Goal: Task Accomplishment & Management: Use online tool/utility

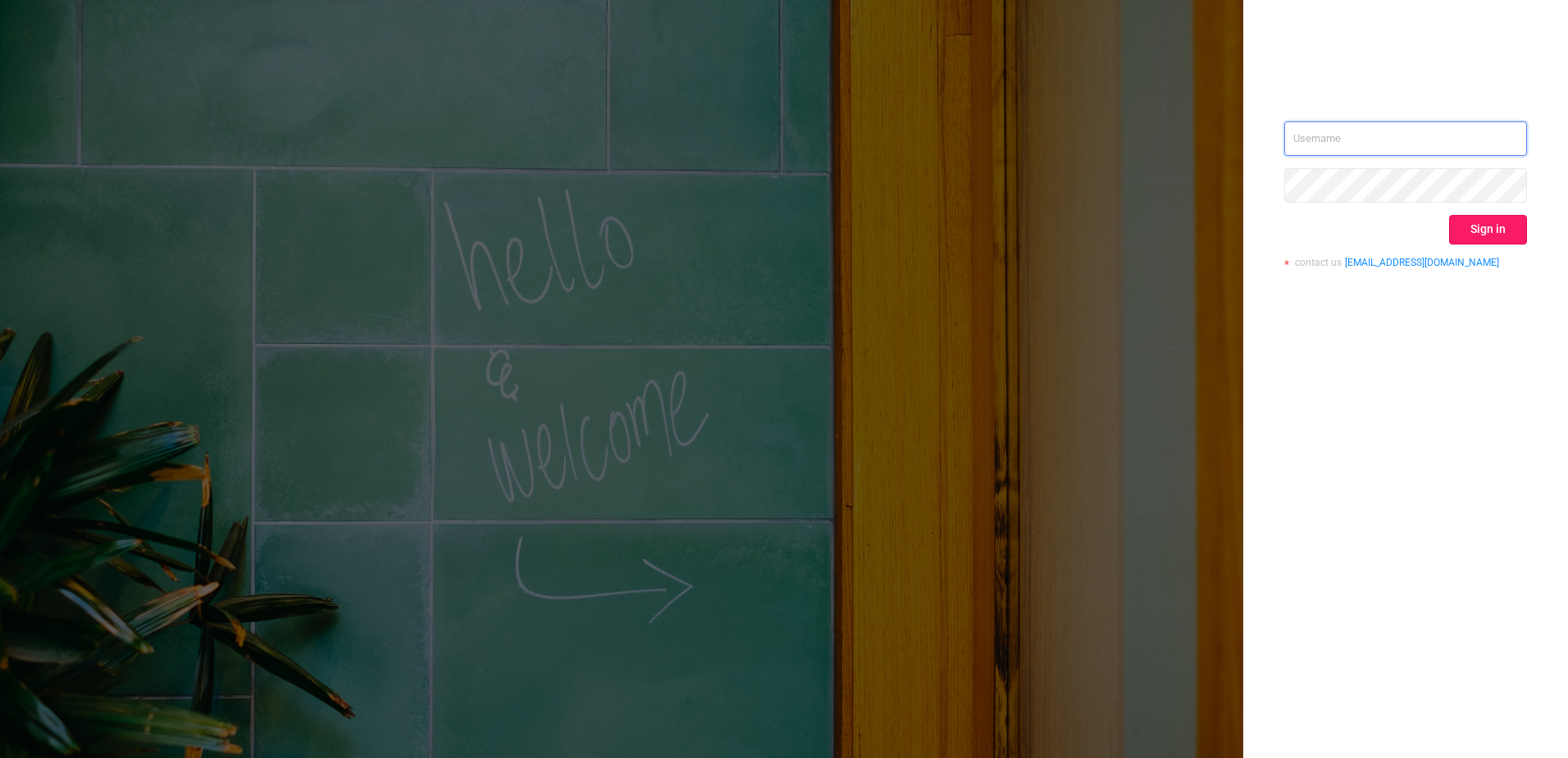
type input "[PERSON_NAME][EMAIL_ADDRESS][PERSON_NAME][DOMAIN_NAME]"
click at [1520, 228] on button "Sign in" at bounding box center [1488, 230] width 78 height 30
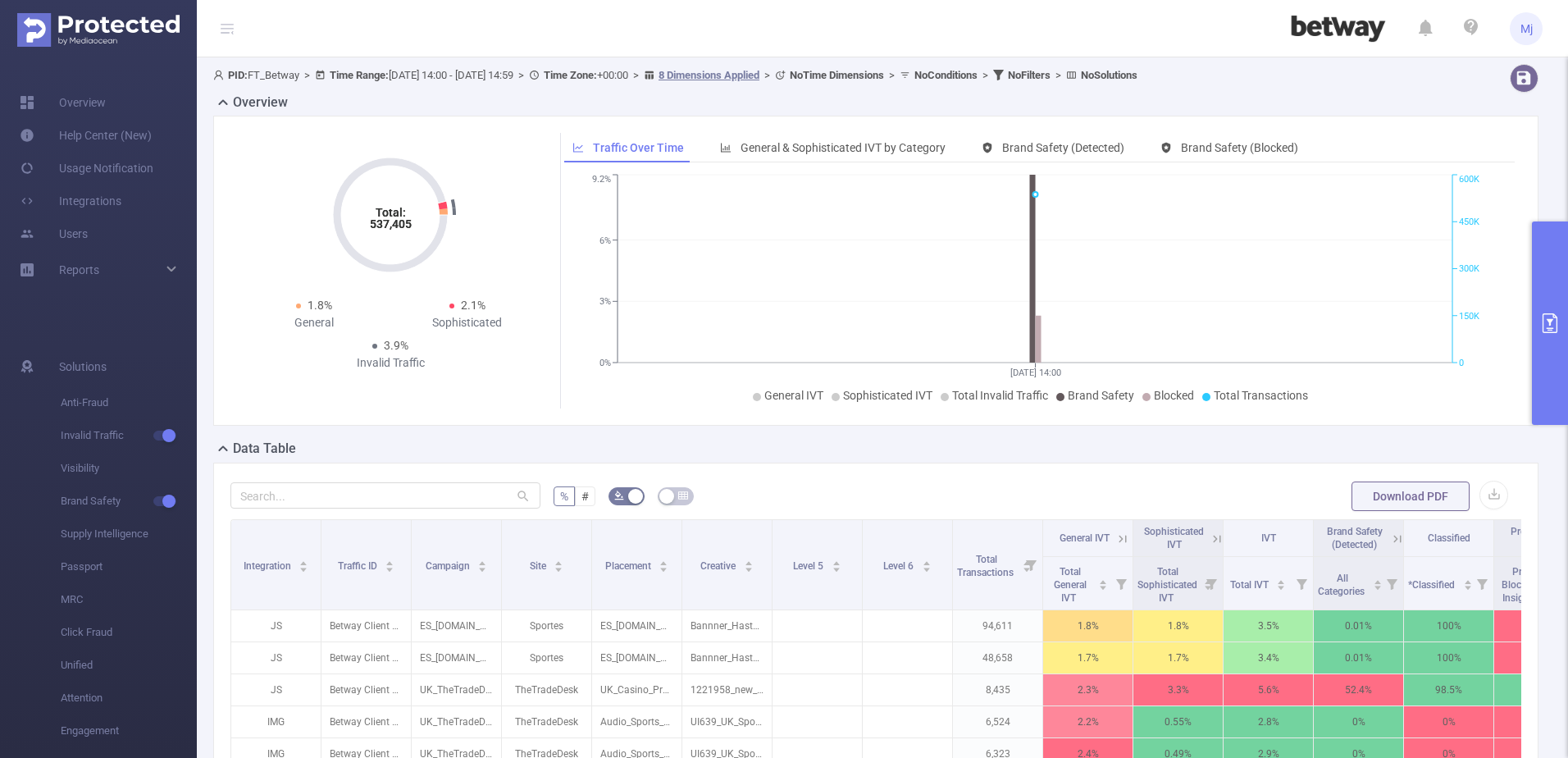
click at [1548, 305] on button "primary" at bounding box center [1550, 323] width 36 height 204
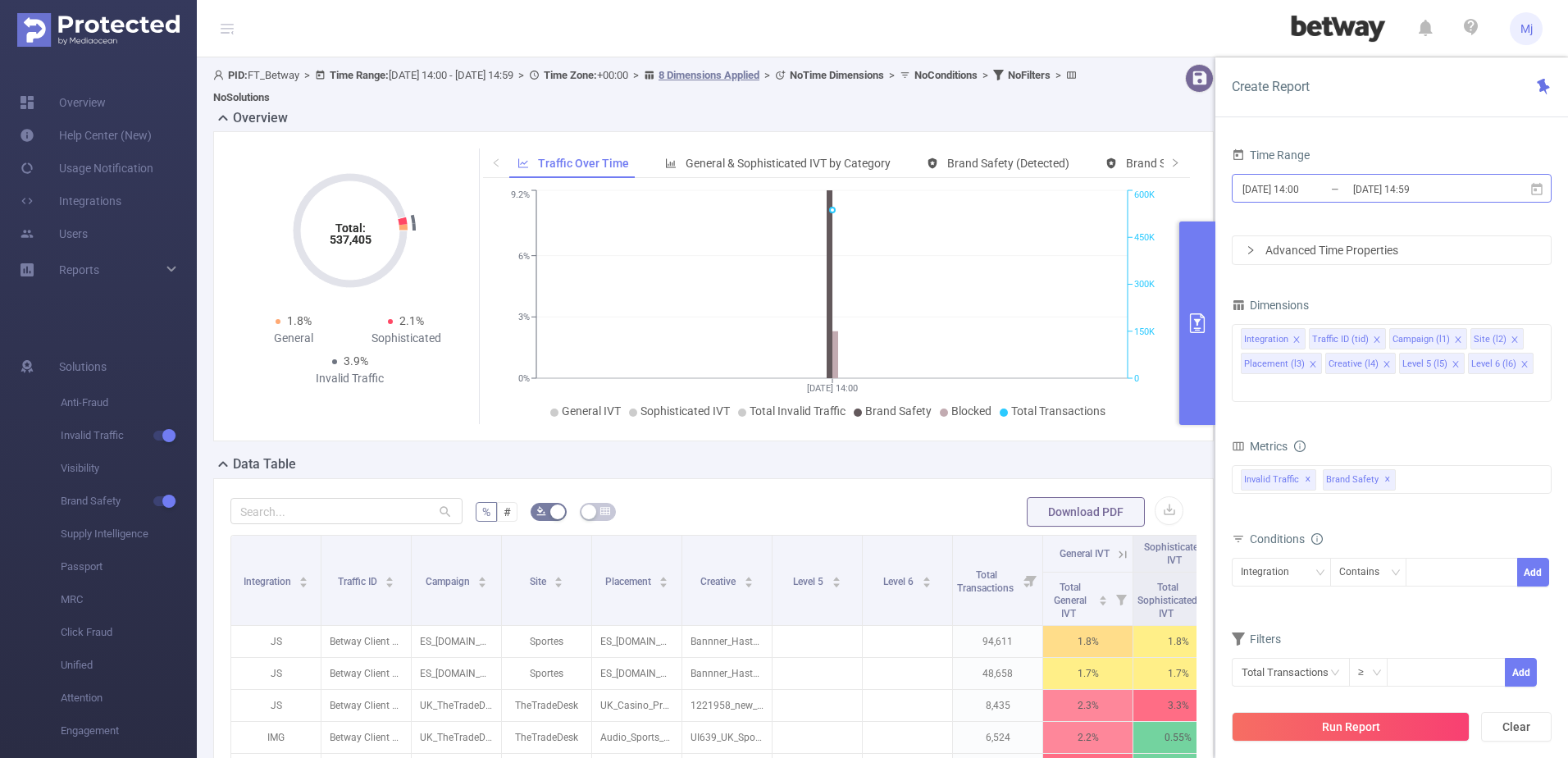
click at [1430, 182] on input "[DATE] 14:59" at bounding box center [1418, 189] width 133 height 22
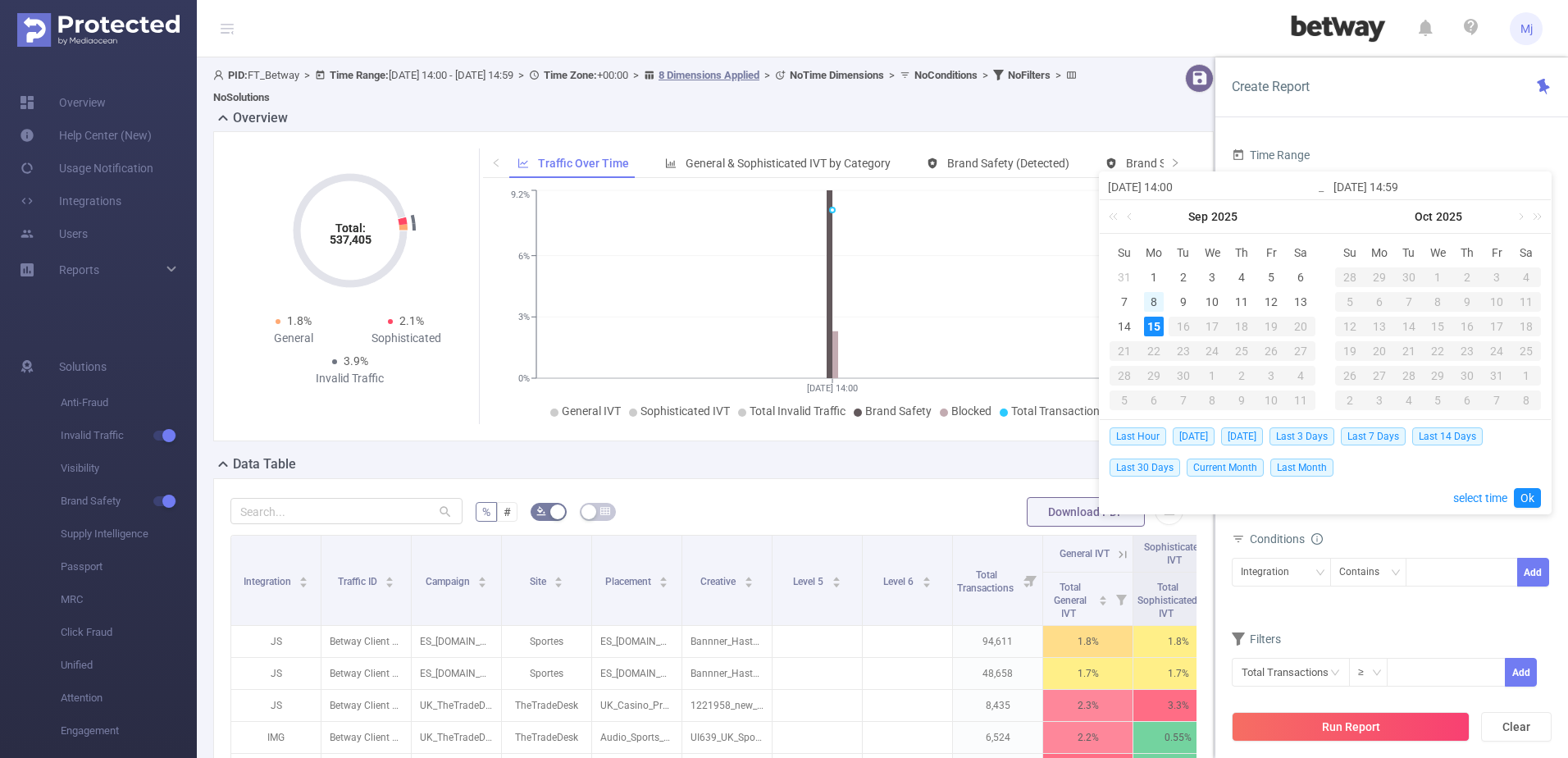
click at [1161, 303] on div "8" at bounding box center [1154, 302] width 20 height 20
click at [1161, 323] on div "15" at bounding box center [1154, 326] width 20 height 20
type input "[DATE] 14:00"
click at [1527, 498] on link "Ok" at bounding box center [1527, 497] width 27 height 20
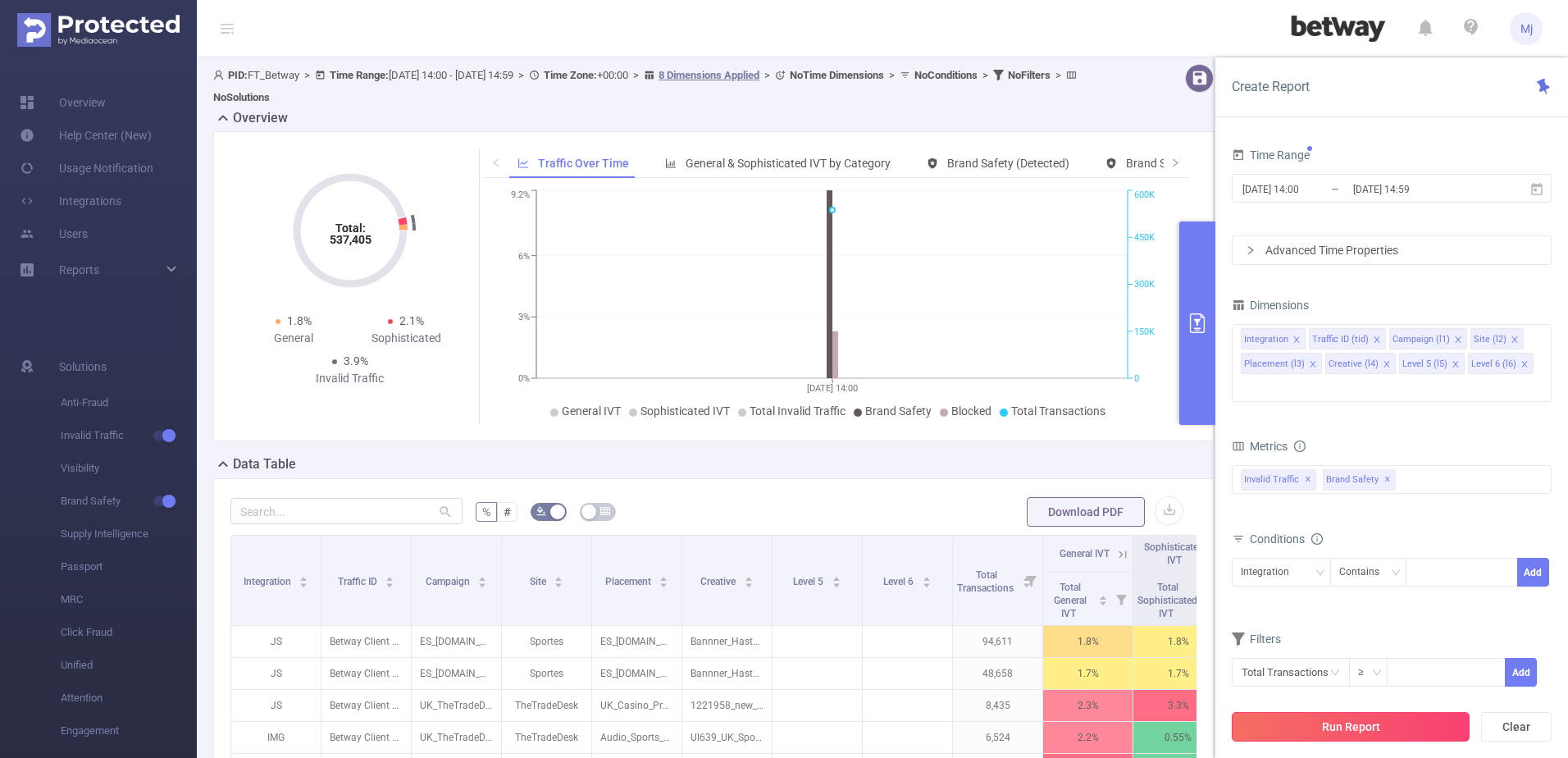
click at [1450, 717] on button "Run Report" at bounding box center [1350, 727] width 238 height 30
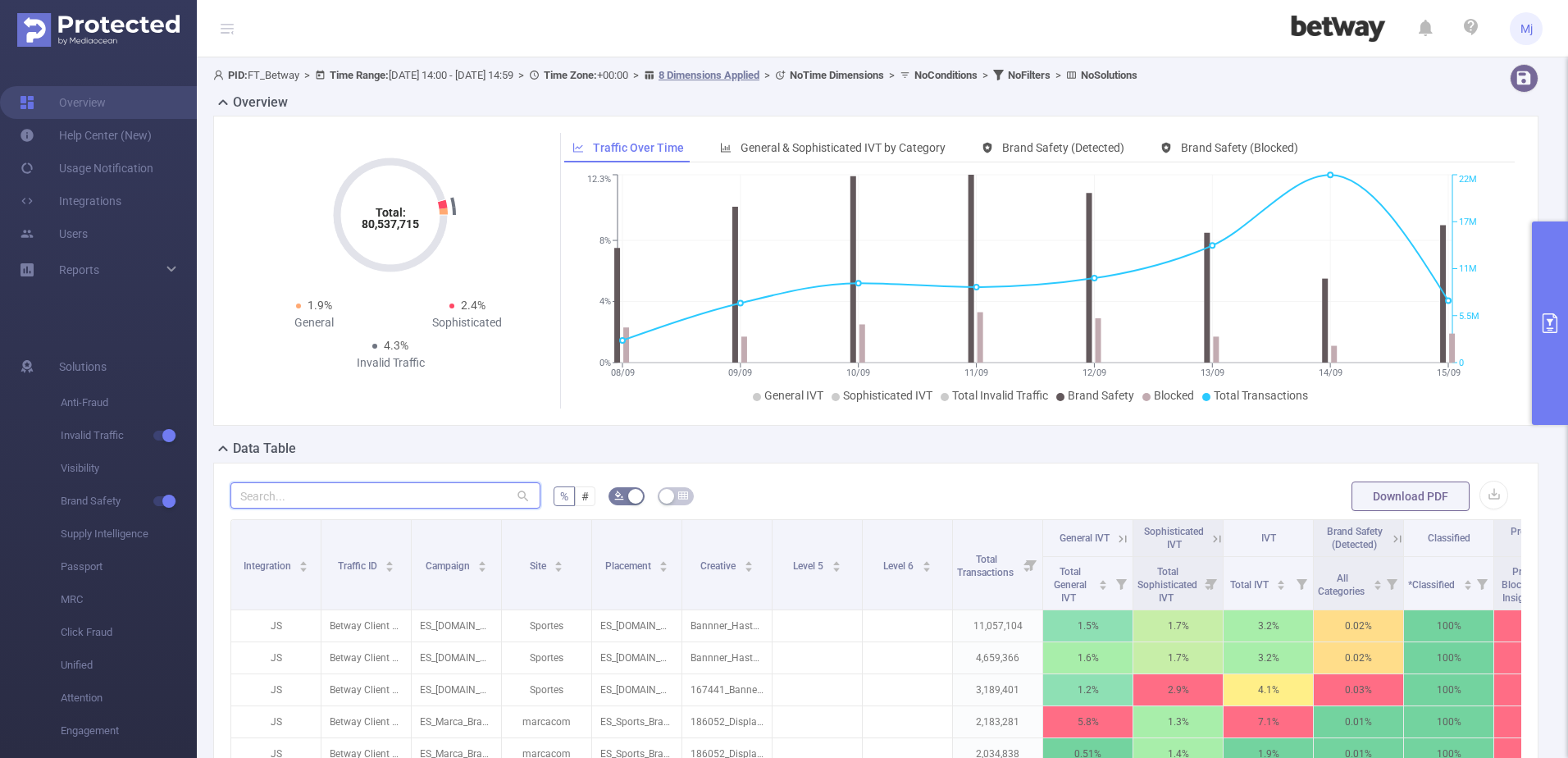
click at [371, 488] on input "text" at bounding box center [385, 496] width 310 height 26
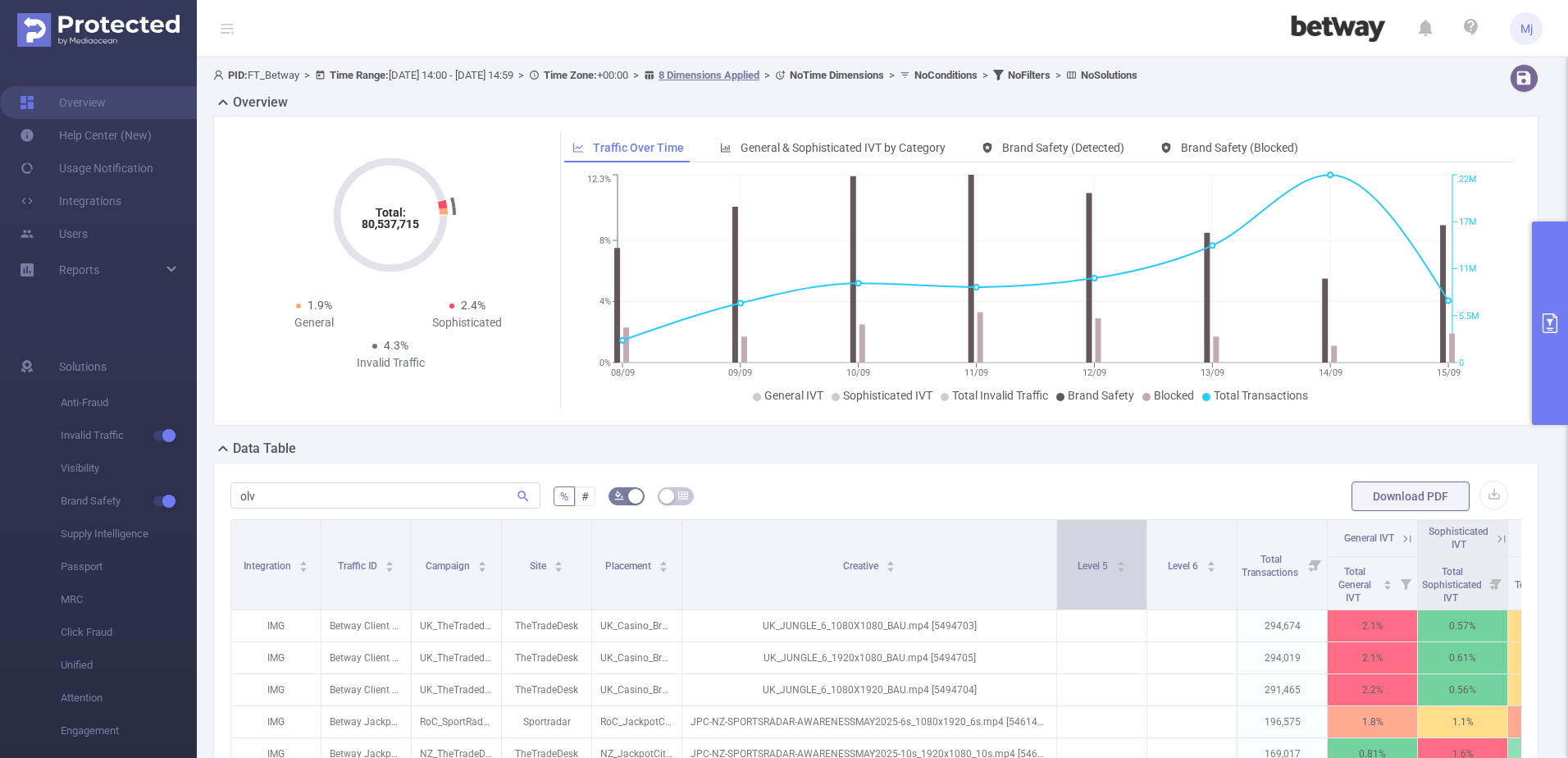
drag, startPoint x: 770, startPoint y: 595, endPoint x: 1055, endPoint y: 590, distance: 285.0
click at [1055, 590] on span at bounding box center [1056, 565] width 8 height 89
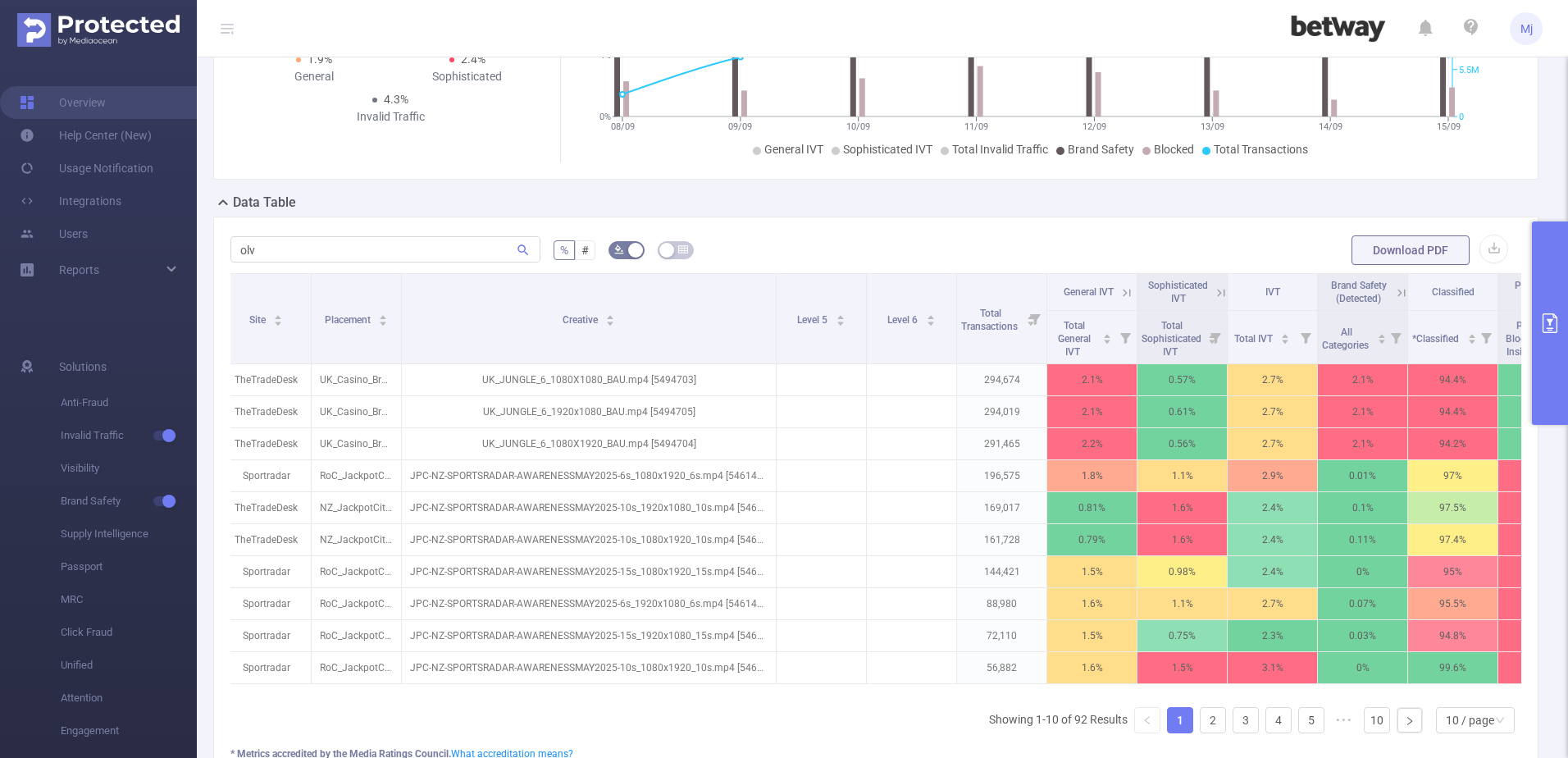
scroll to position [0, 454]
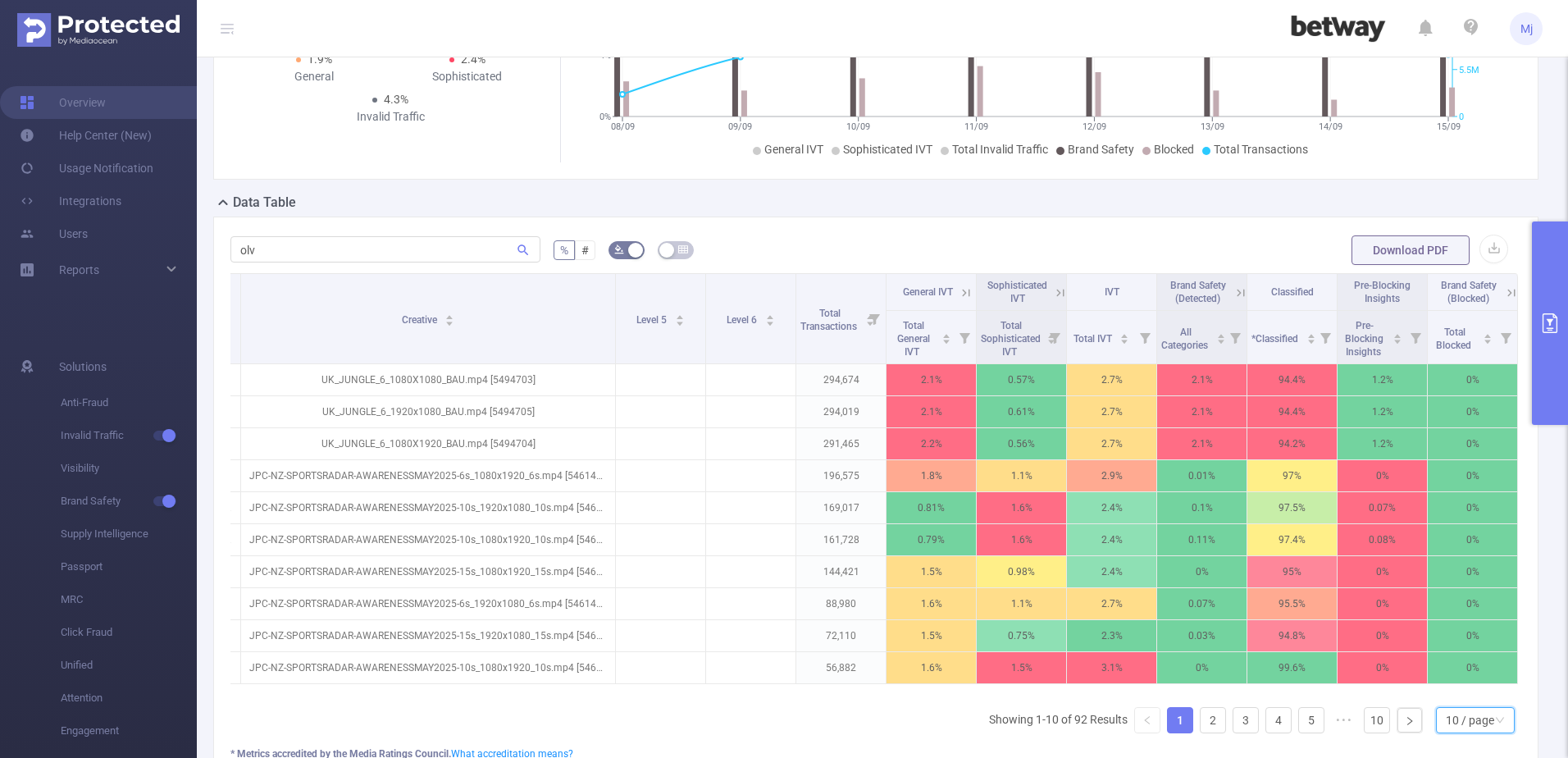
click at [1454, 722] on div "10 / page" at bounding box center [1469, 720] width 48 height 24
click at [1460, 699] on li "50 / page" at bounding box center [1462, 703] width 79 height 26
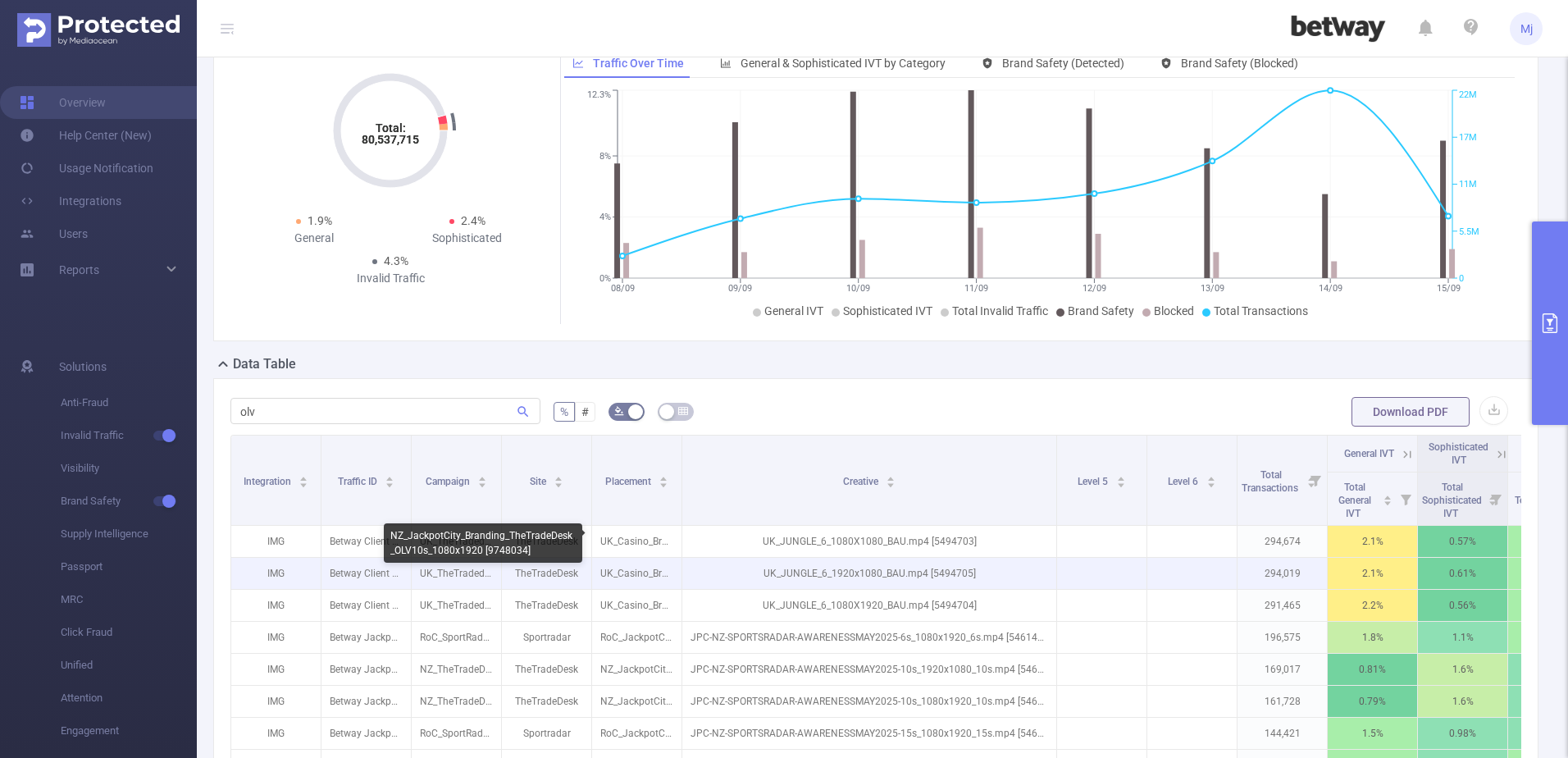
scroll to position [0, 0]
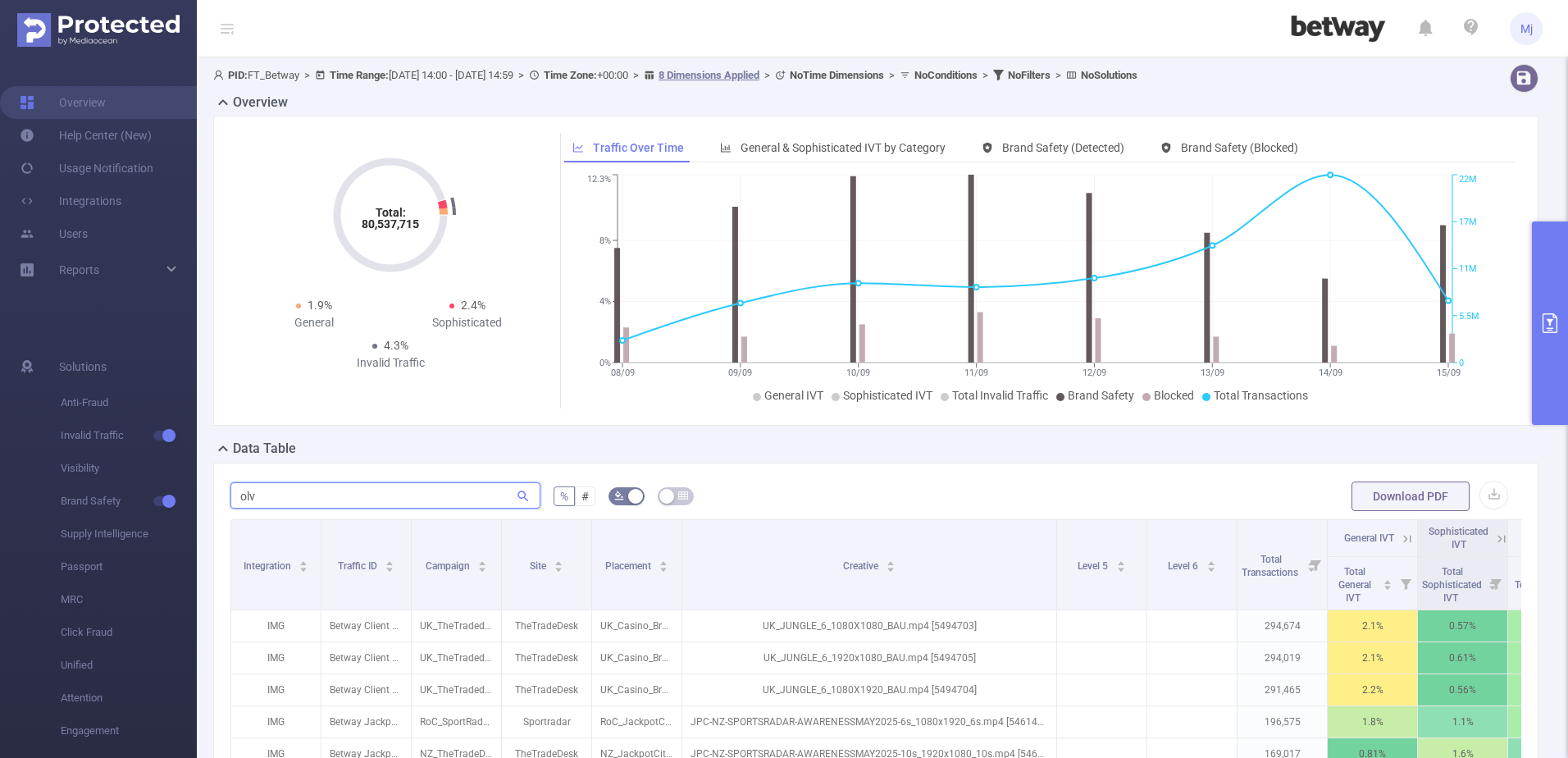
click at [310, 501] on input "olv" at bounding box center [385, 496] width 310 height 26
type input "o"
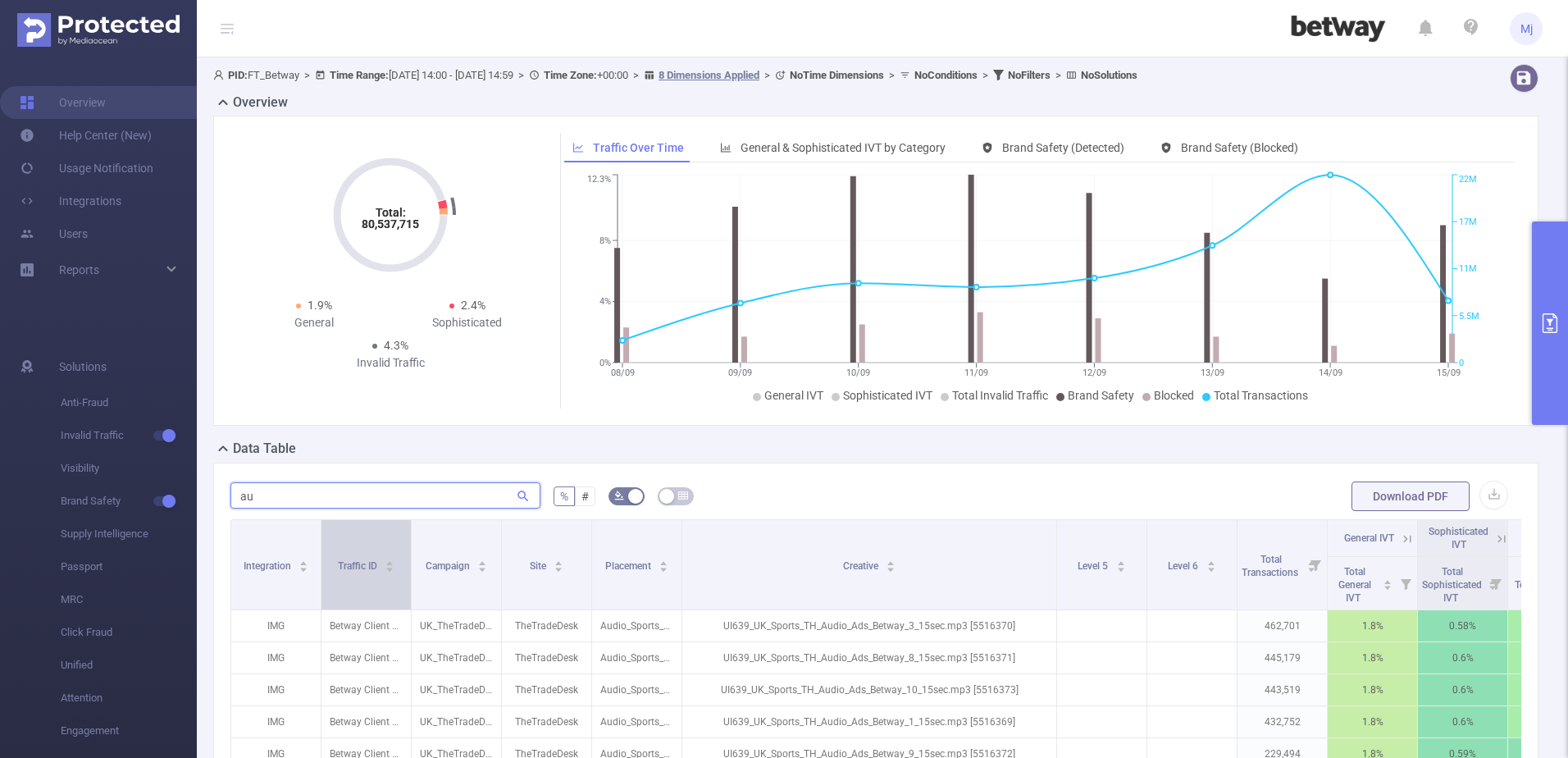
type input "a"
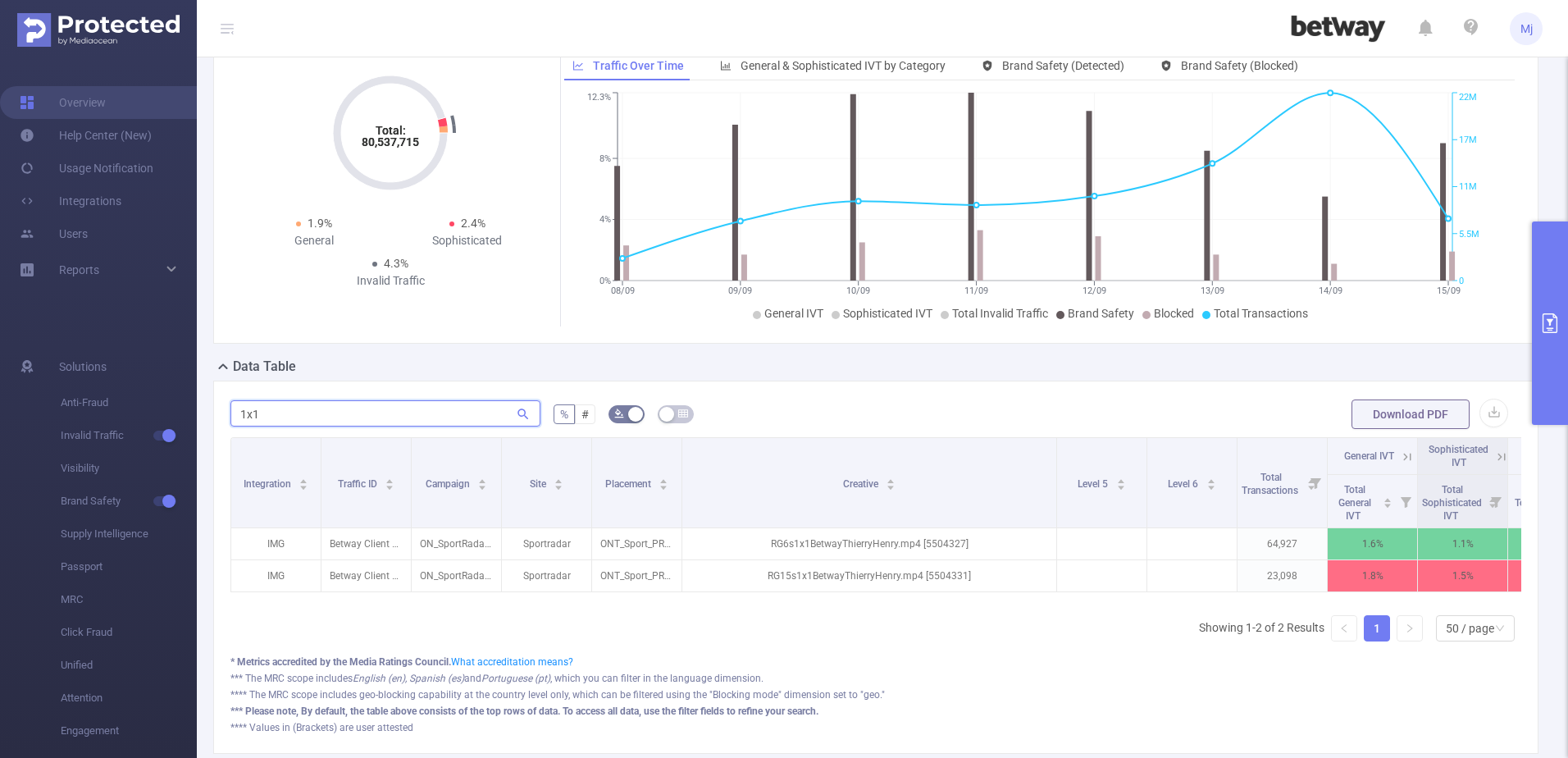
type input "1x1"
click at [1544, 321] on icon "primary" at bounding box center [1550, 323] width 20 height 20
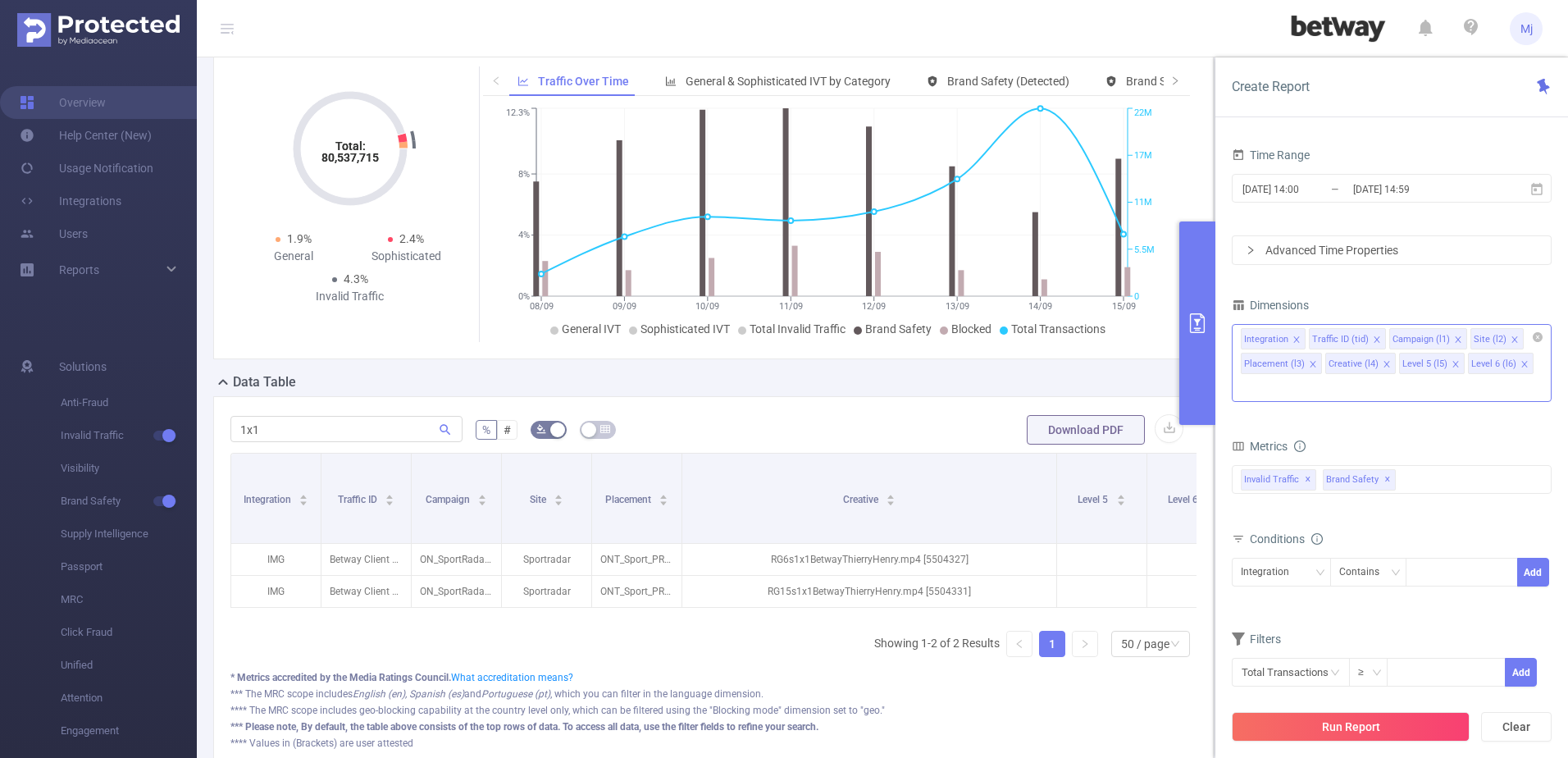
click at [1249, 378] on input at bounding box center [1245, 388] width 8 height 21
type input "cre"
click at [1427, 430] on li "Creative Type" at bounding box center [1391, 422] width 318 height 26
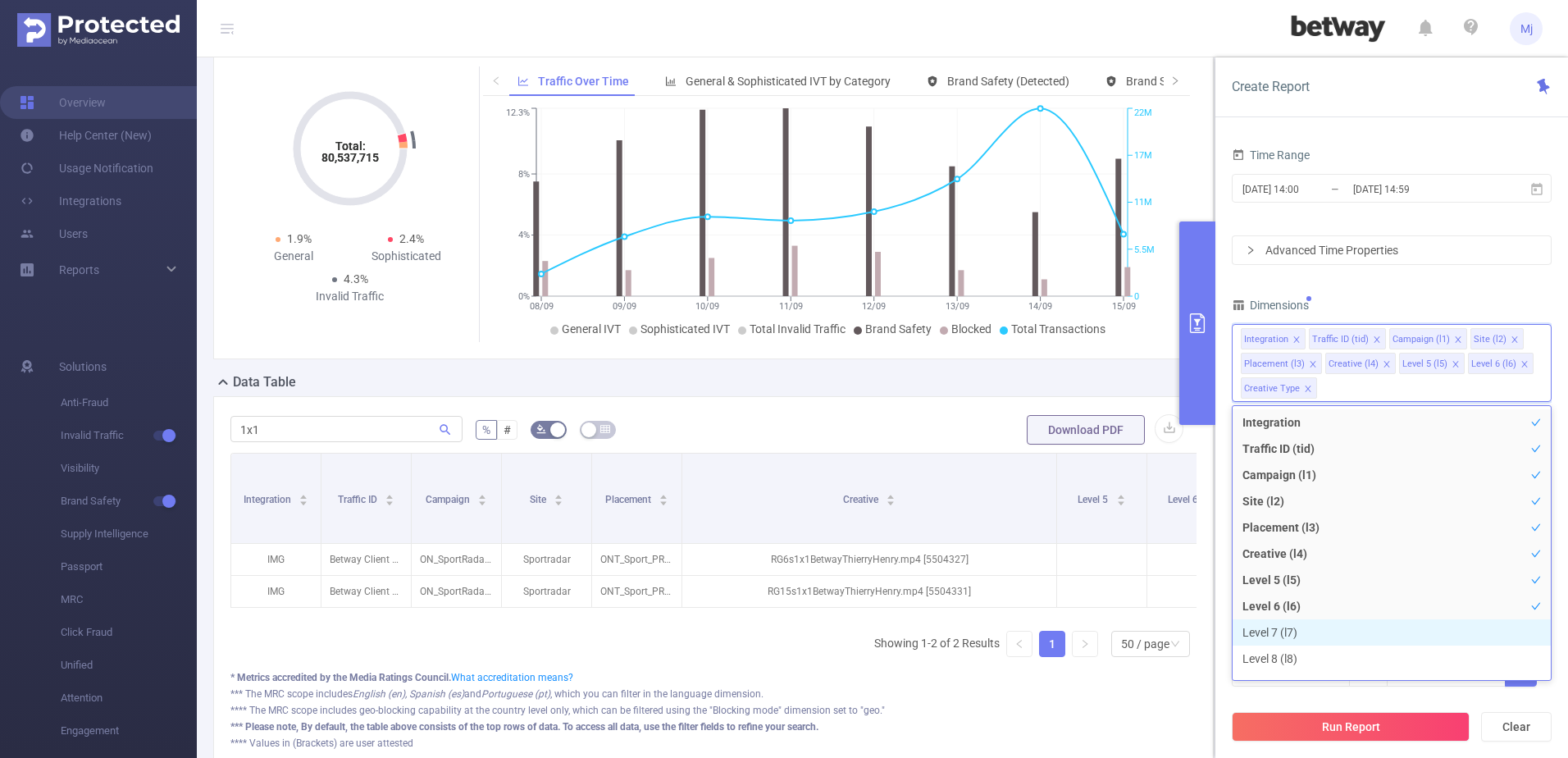
scroll to position [18, 0]
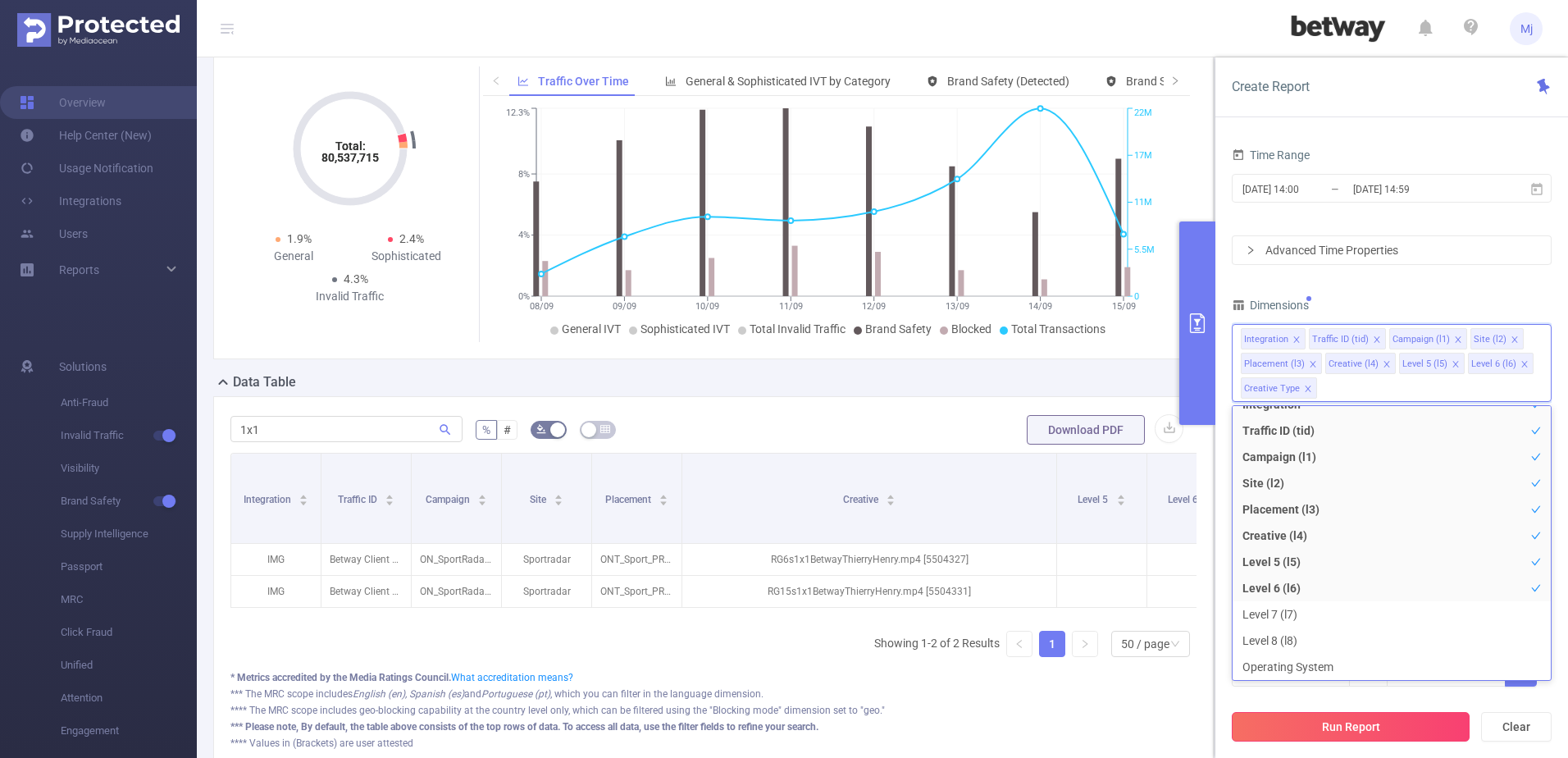
click at [1418, 720] on button "Run Report" at bounding box center [1350, 727] width 238 height 30
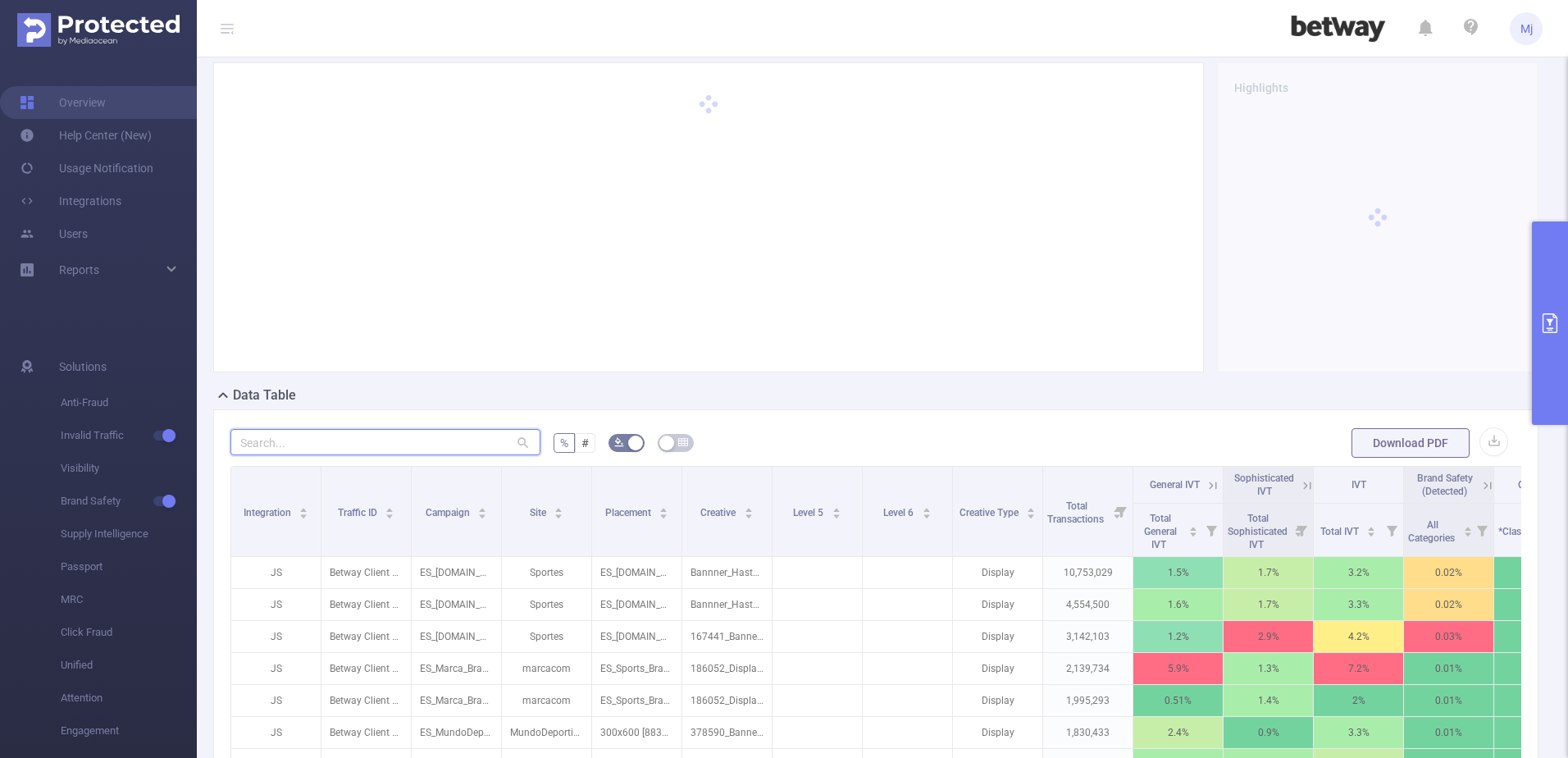
click at [436, 435] on input "text" at bounding box center [385, 442] width 310 height 26
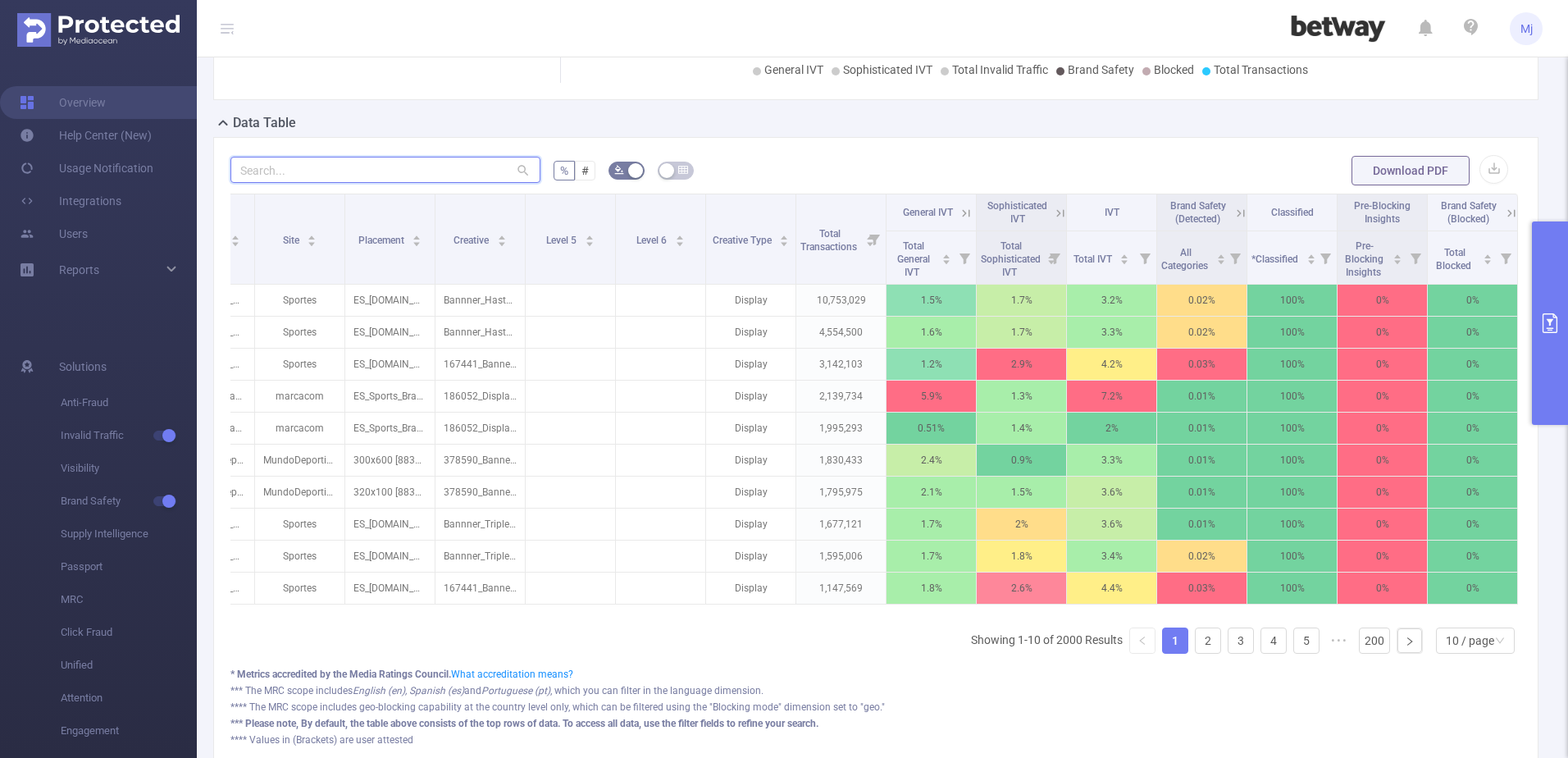
scroll to position [121, 0]
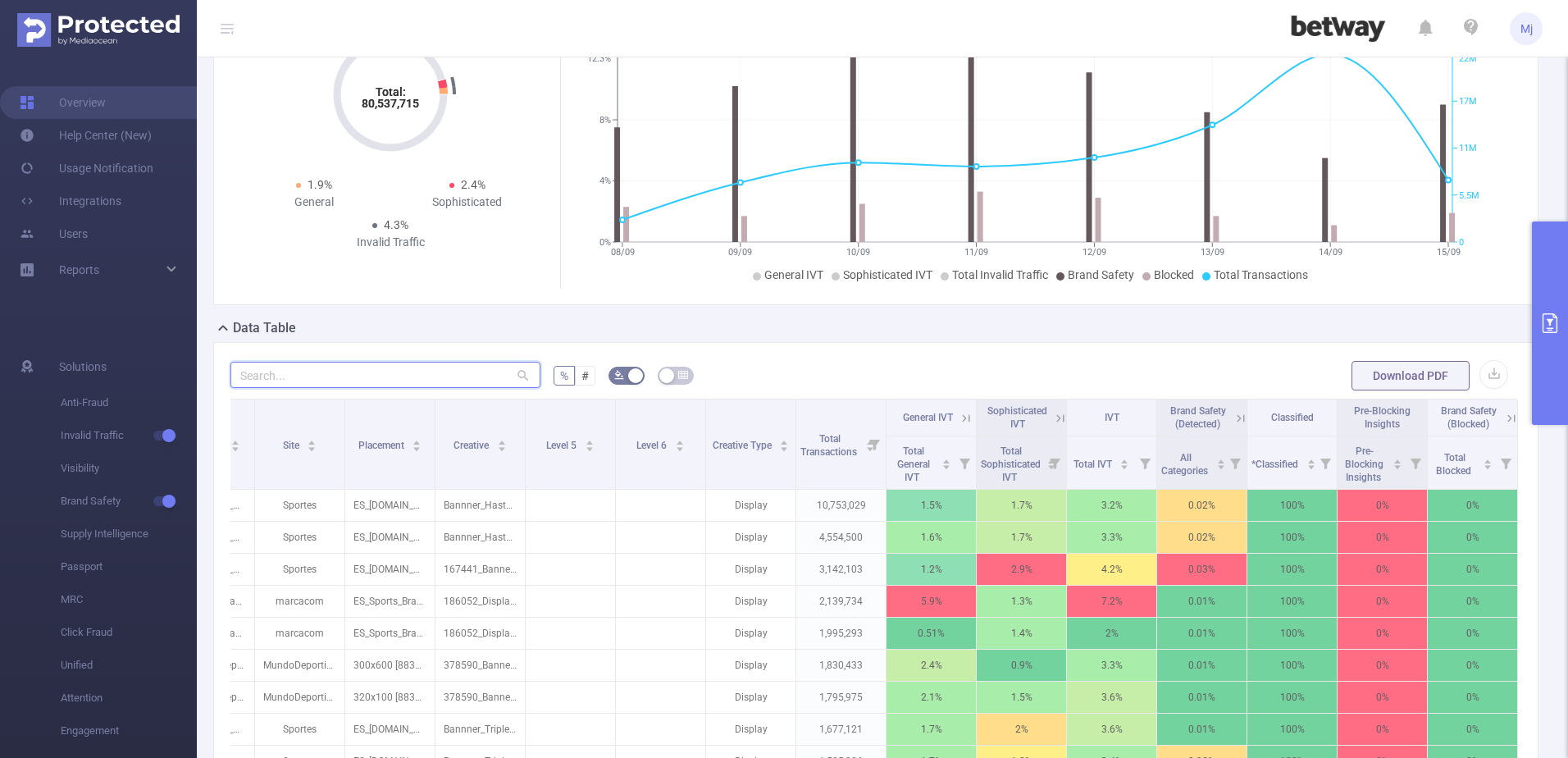
click at [378, 379] on input "text" at bounding box center [385, 375] width 310 height 26
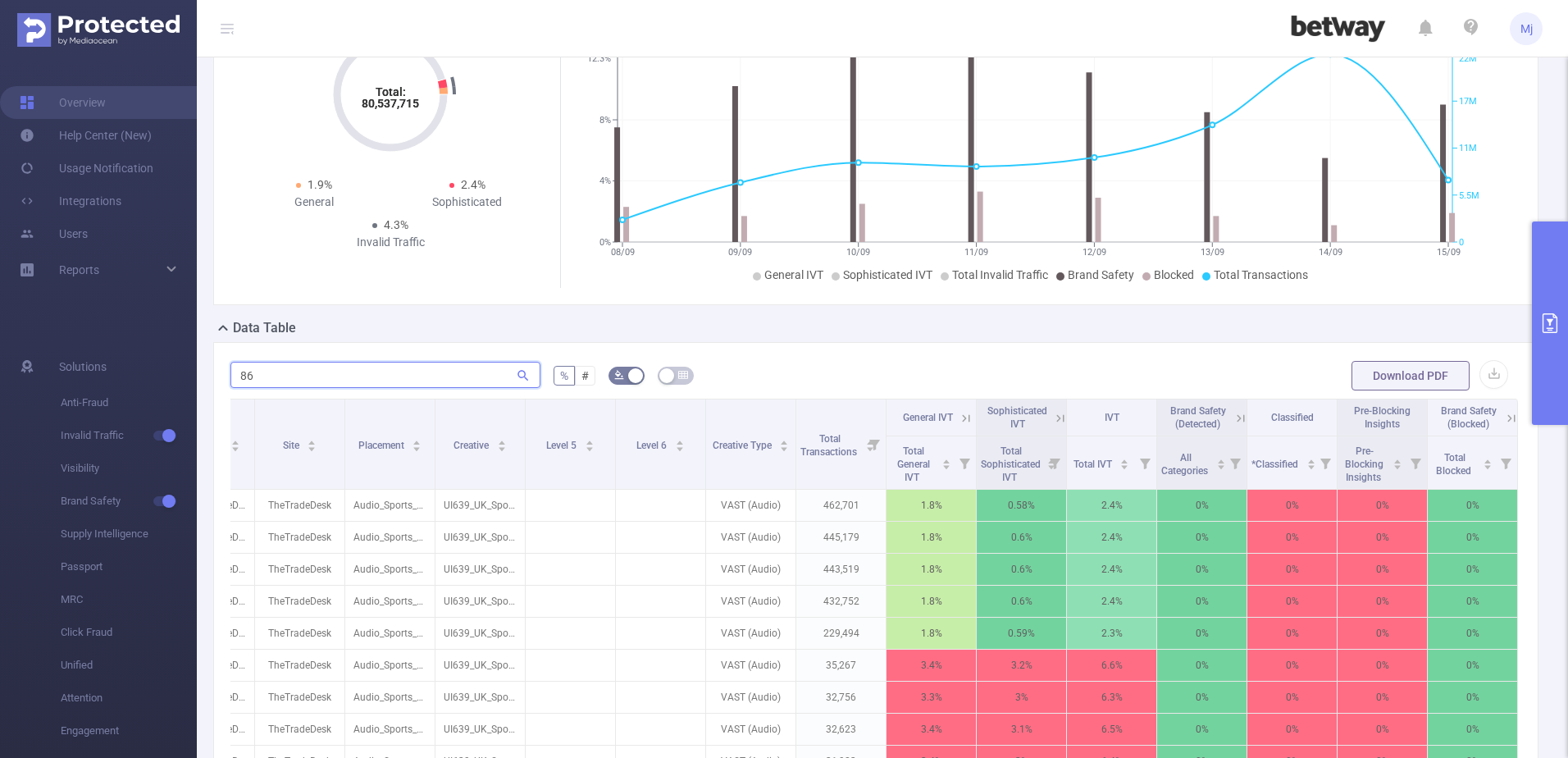
type input "8"
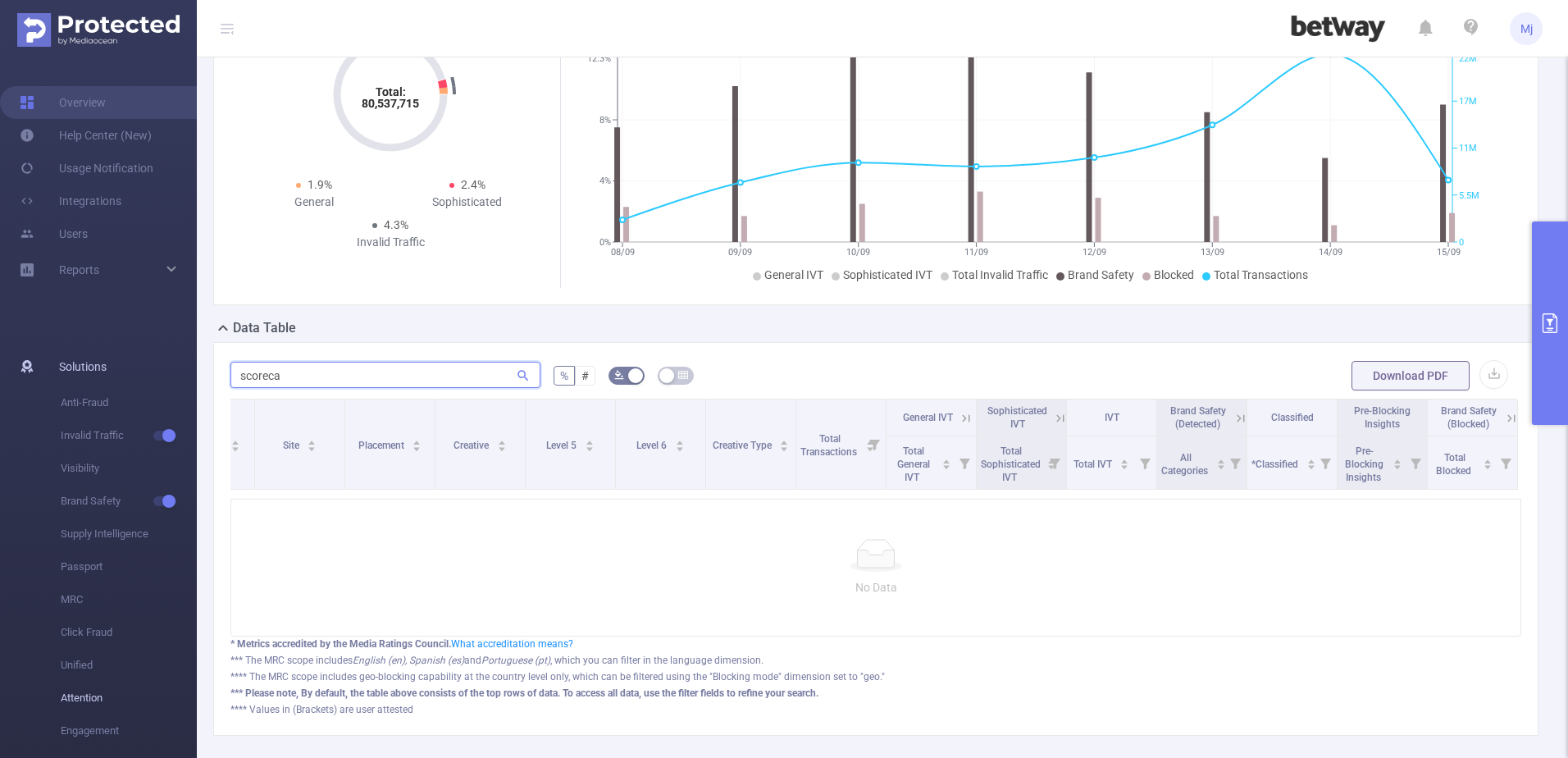
type input "scoreca"
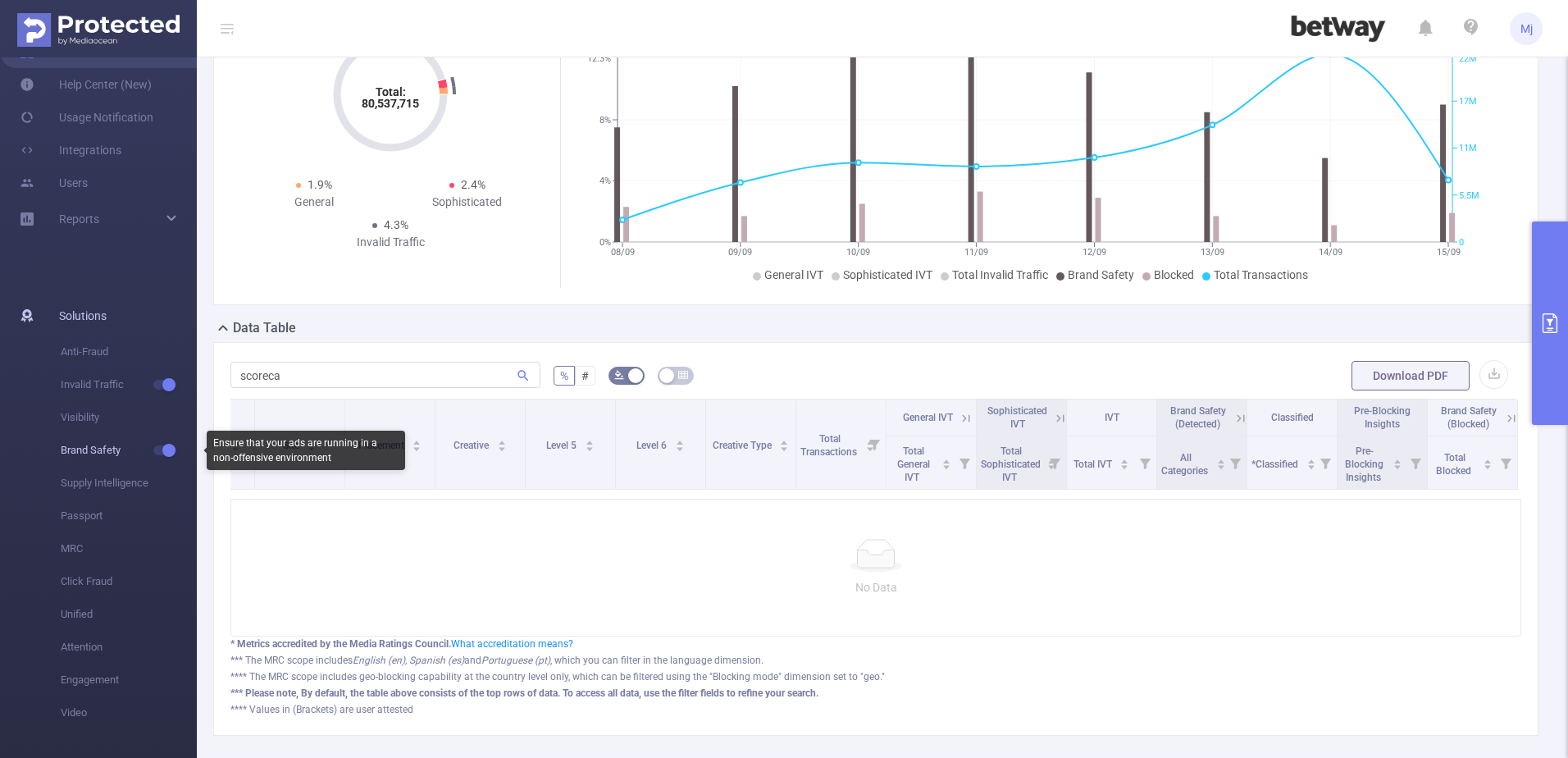
click at [69, 446] on span "Brand Safety" at bounding box center [128, 450] width 136 height 33
click at [165, 452] on button "button" at bounding box center [164, 450] width 23 height 10
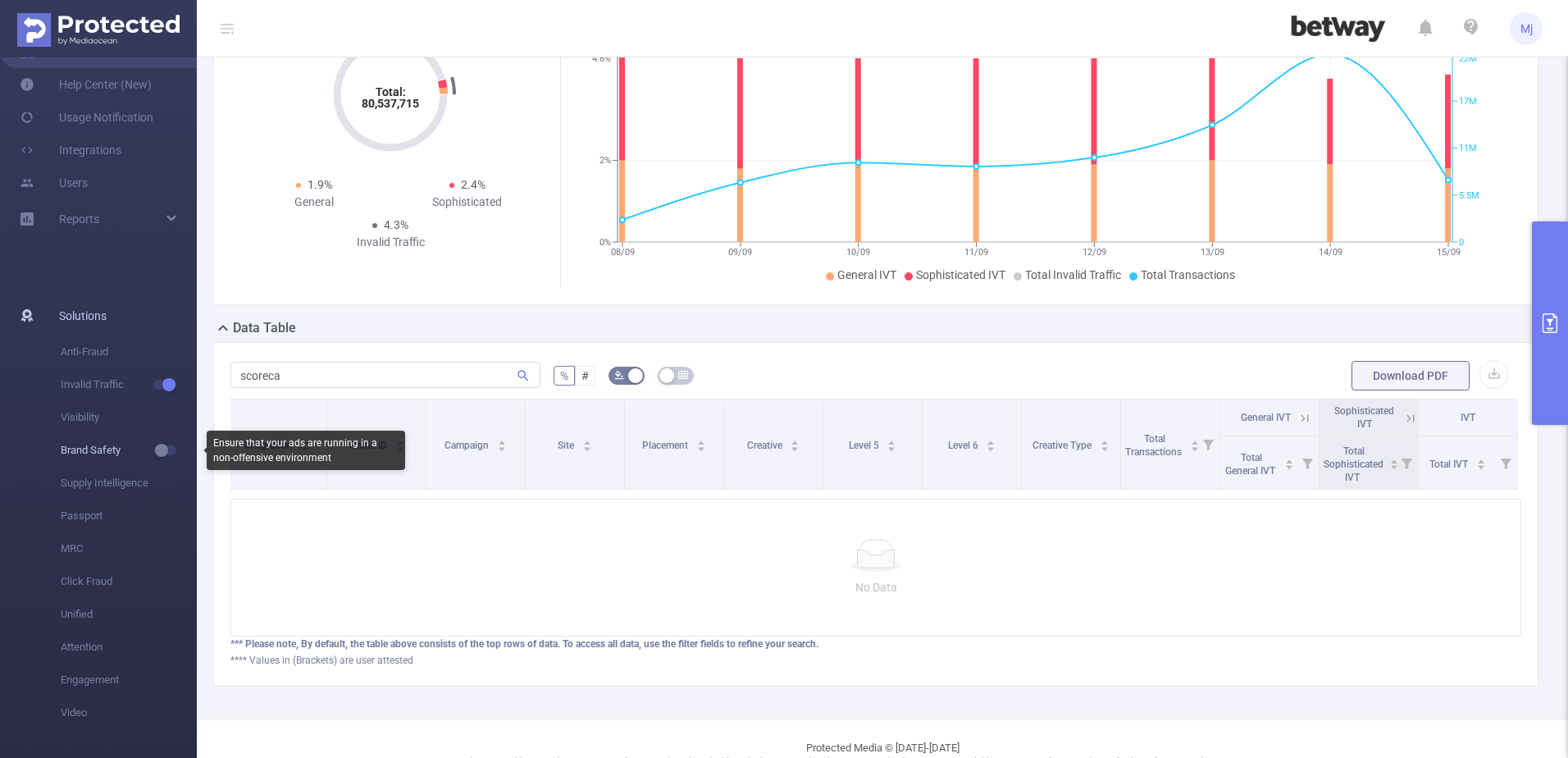
click at [165, 452] on button "button" at bounding box center [164, 450] width 23 height 10
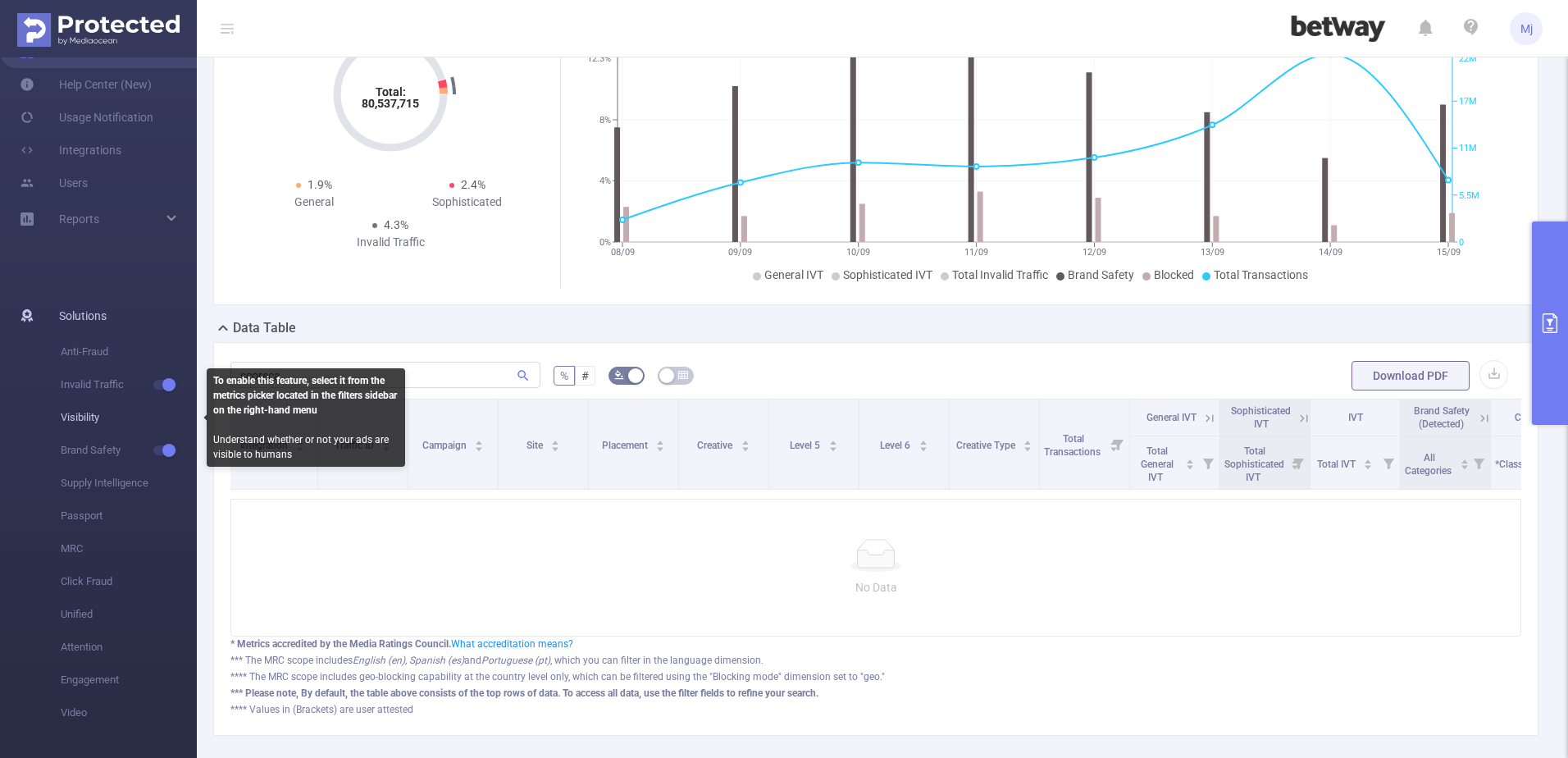
click at [92, 420] on span "Visibility" at bounding box center [128, 418] width 136 height 33
click at [92, 407] on span "Visibility" at bounding box center [128, 418] width 136 height 33
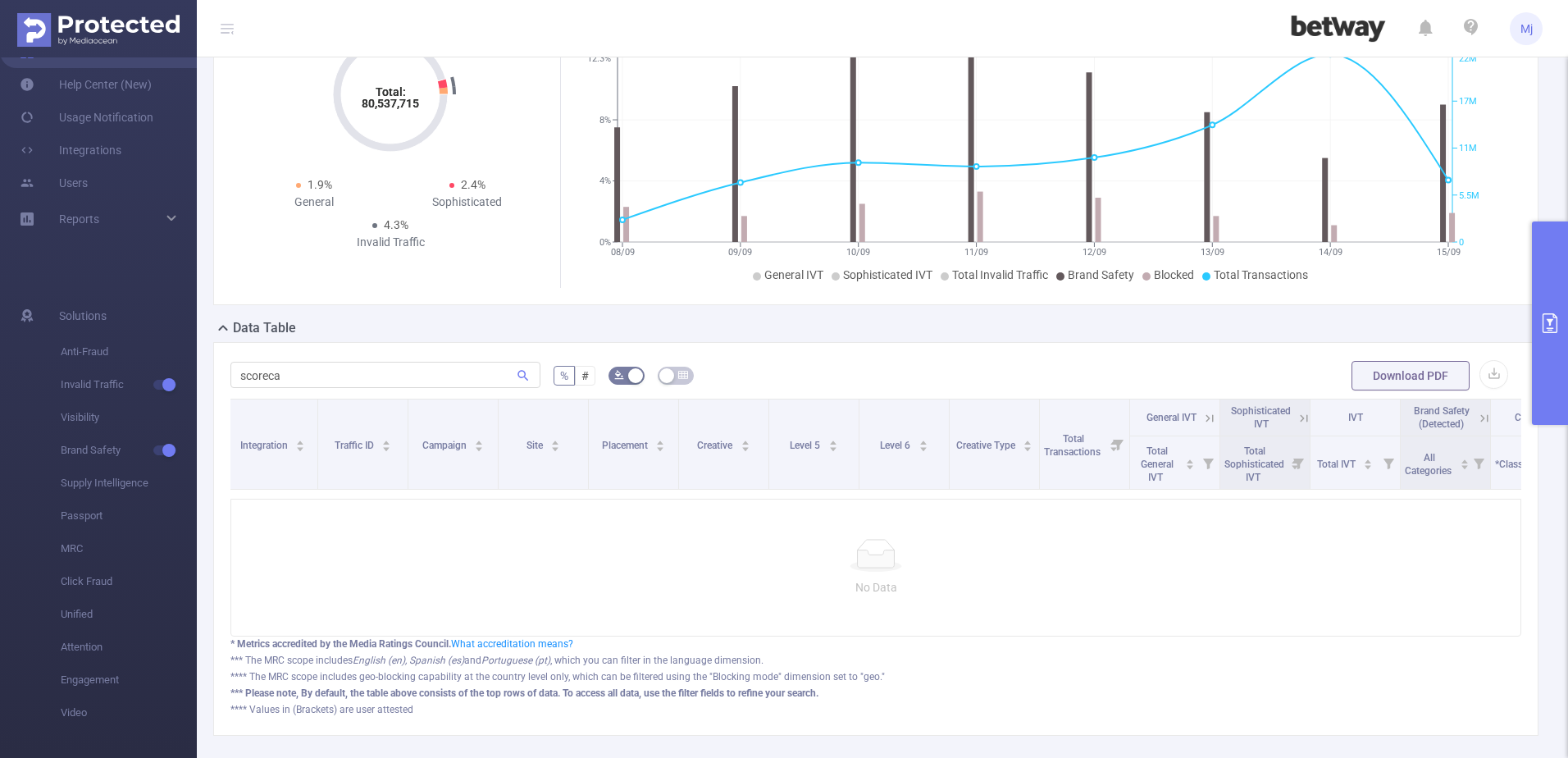
drag, startPoint x: 385, startPoint y: 511, endPoint x: 702, endPoint y: 525, distance: 317.3
click at [702, 525] on div "No Data" at bounding box center [876, 568] width 1291 height 138
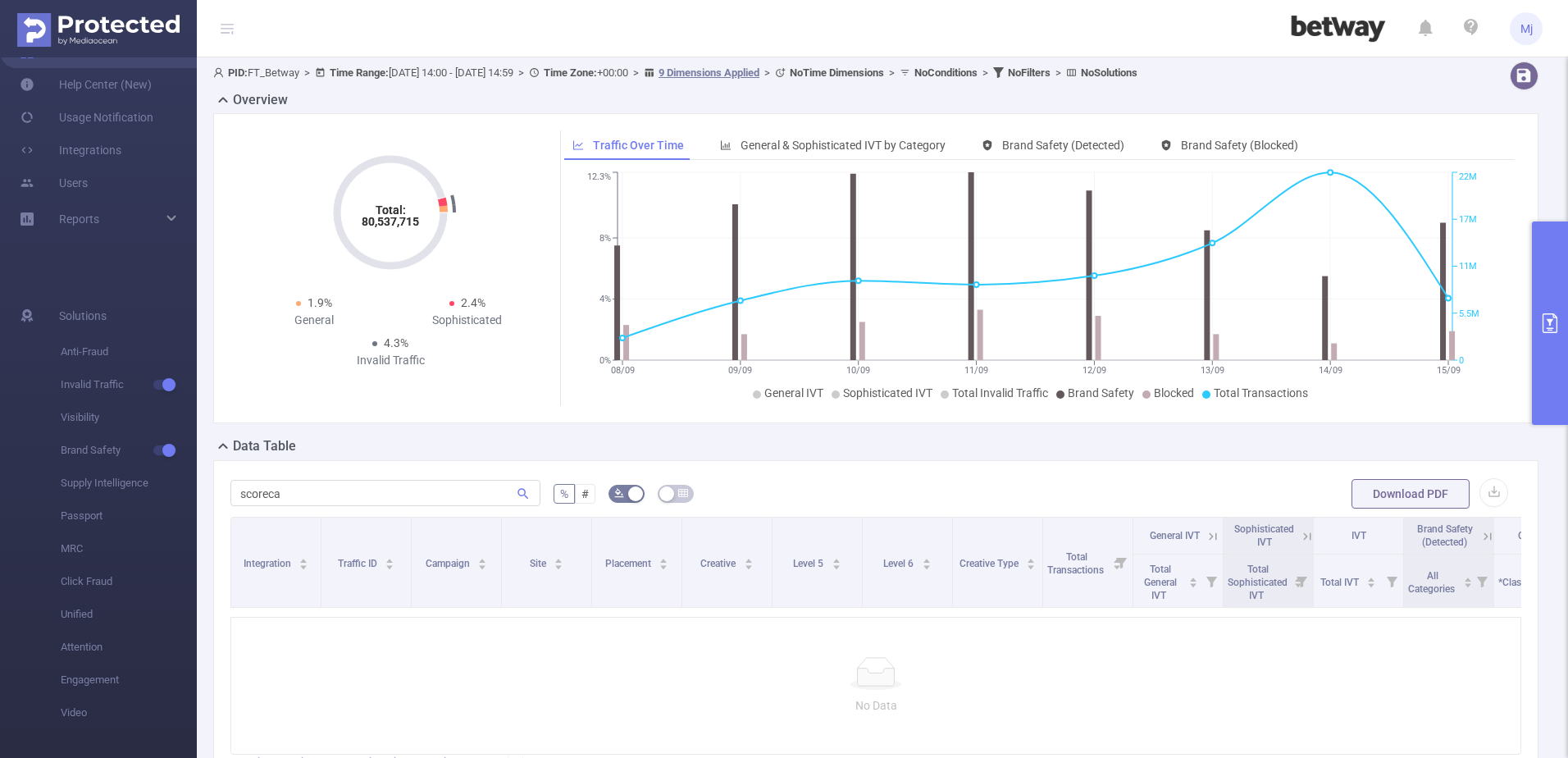
scroll to position [0, 0]
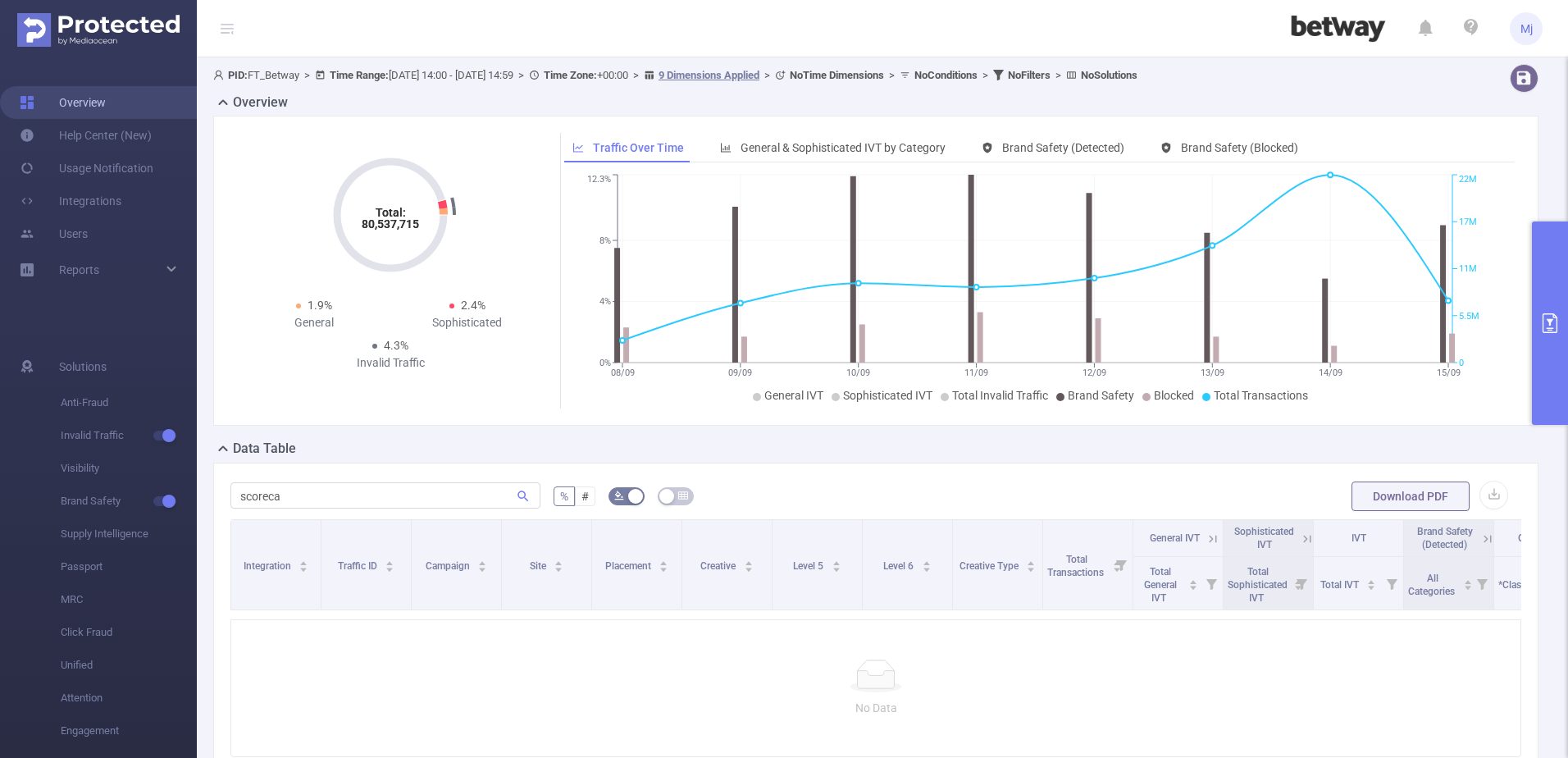
click at [106, 90] on link "Overview" at bounding box center [63, 103] width 87 height 33
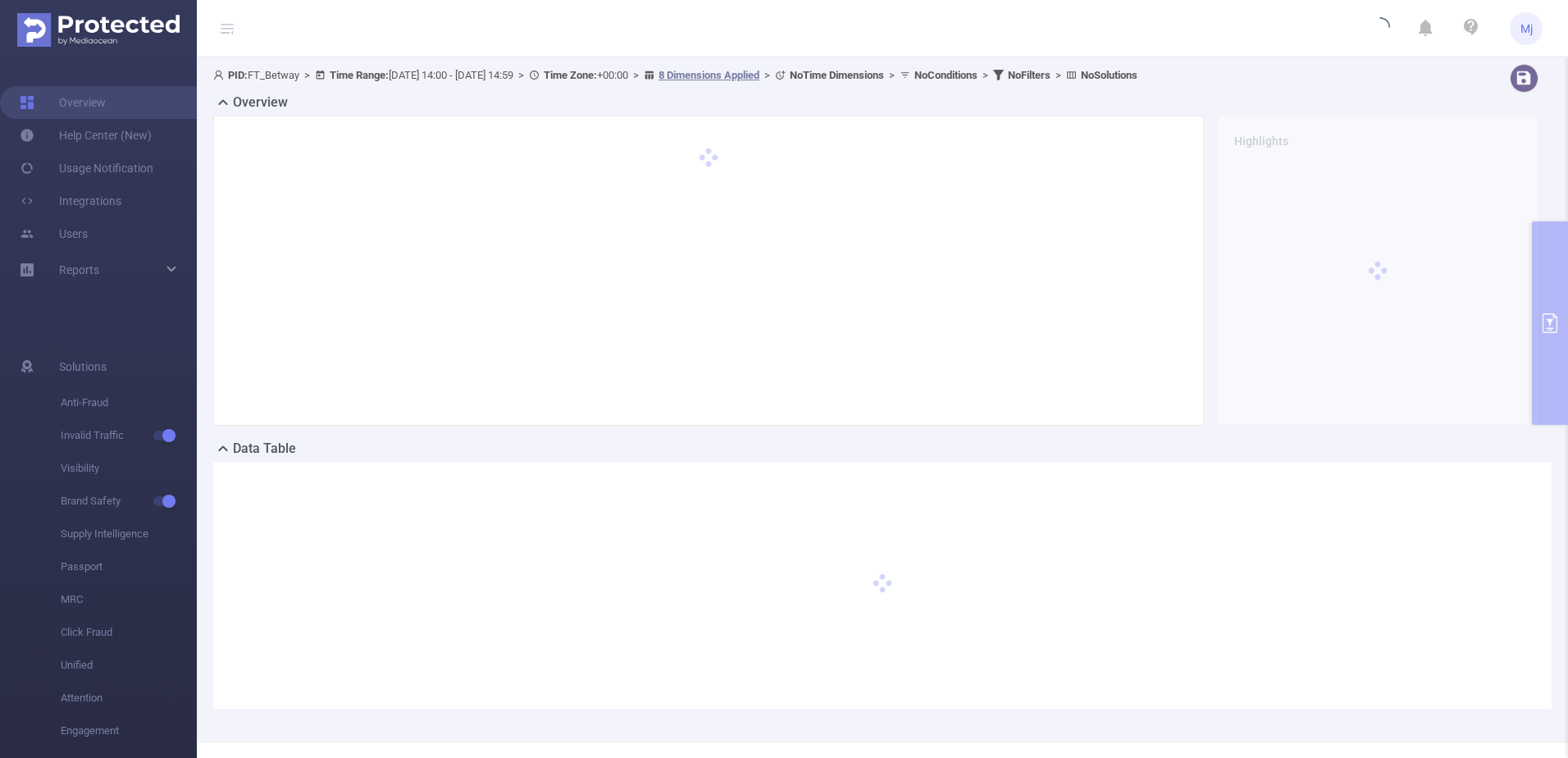
click at [231, 26] on icon at bounding box center [226, 28] width 13 height 13
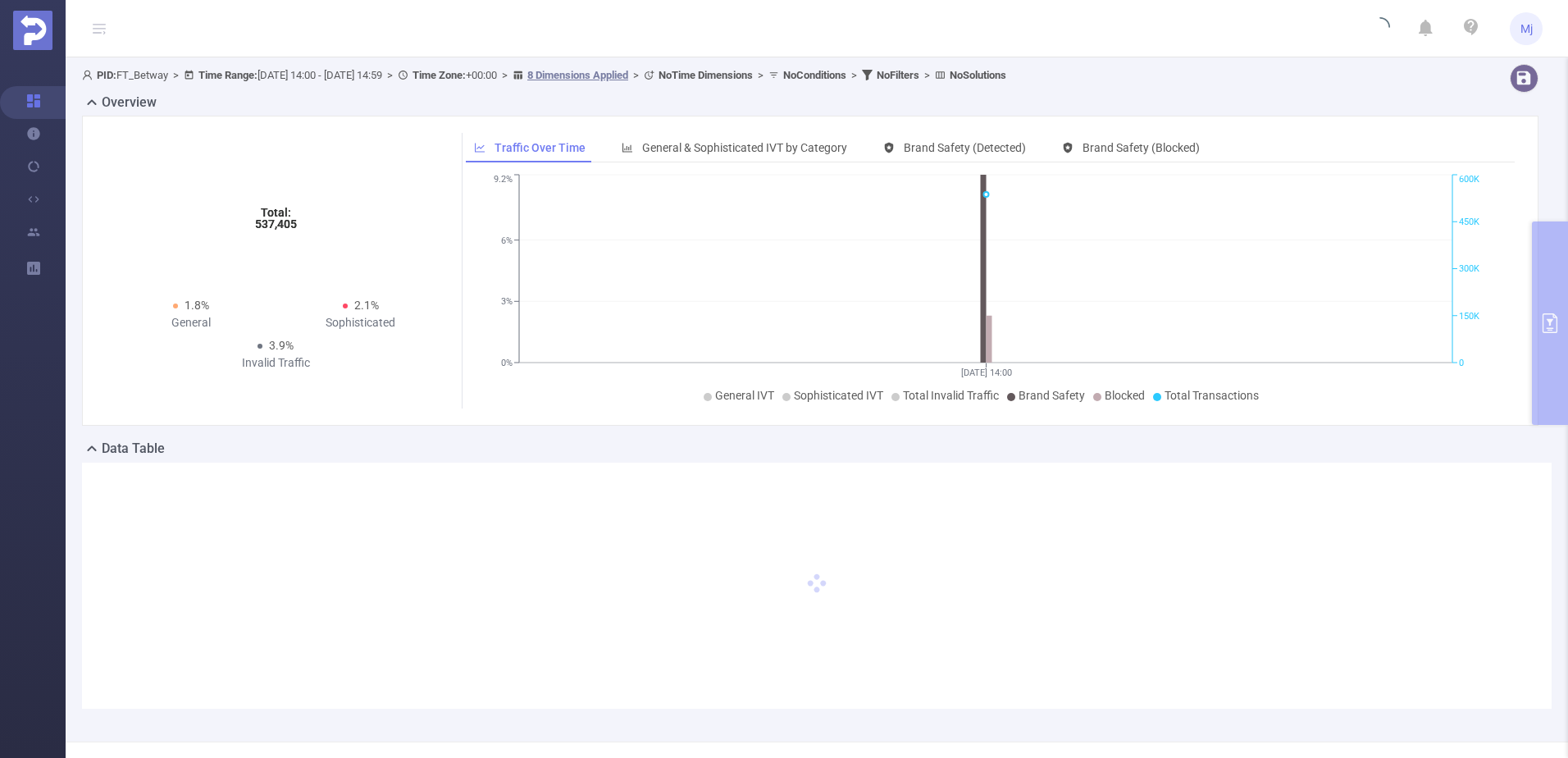
type input "[DATE] 14:00"
click at [85, 30] on header "Mj" at bounding box center [784, 29] width 1568 height 58
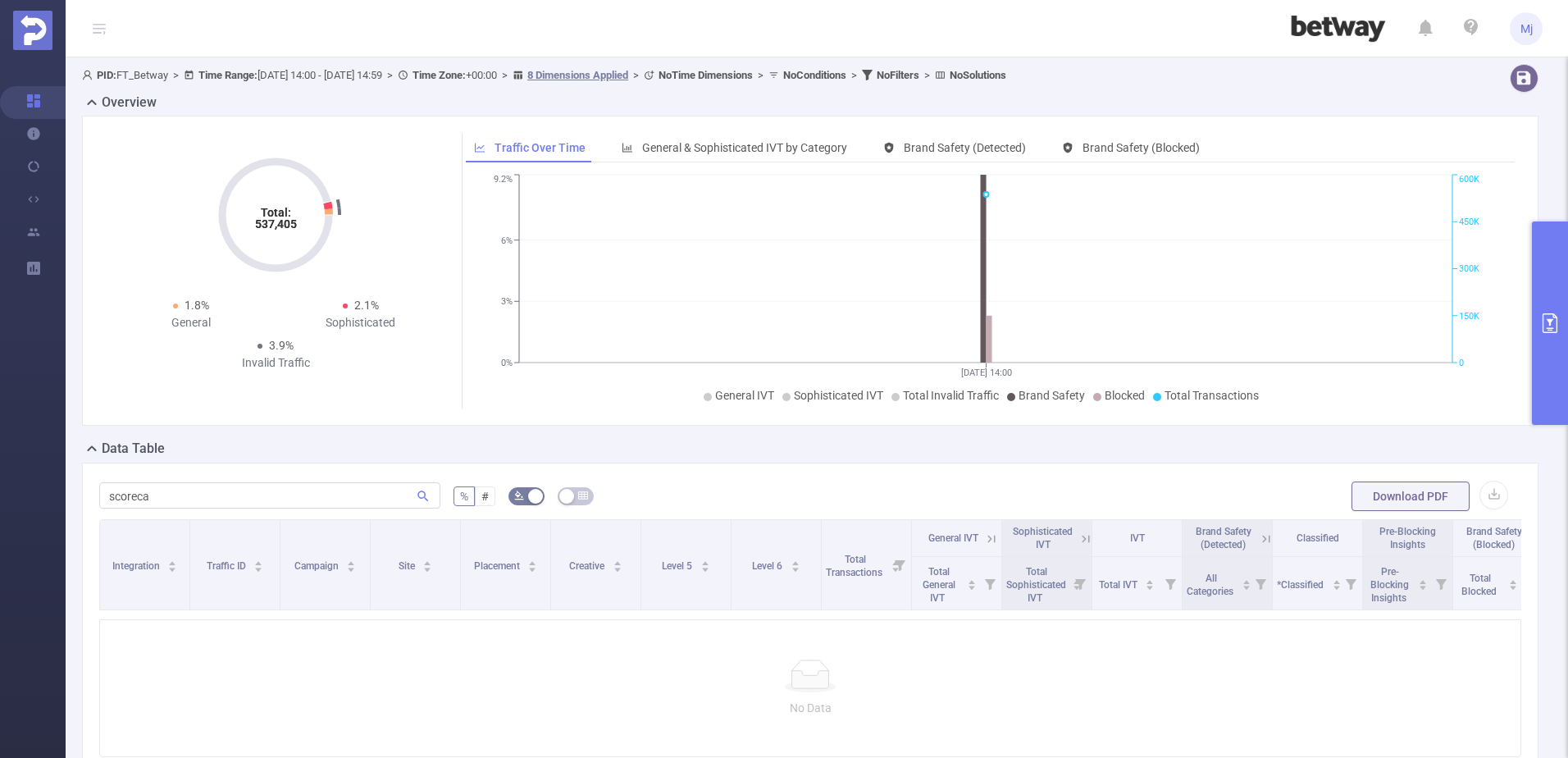
click at [102, 29] on icon at bounding box center [99, 28] width 13 height 1
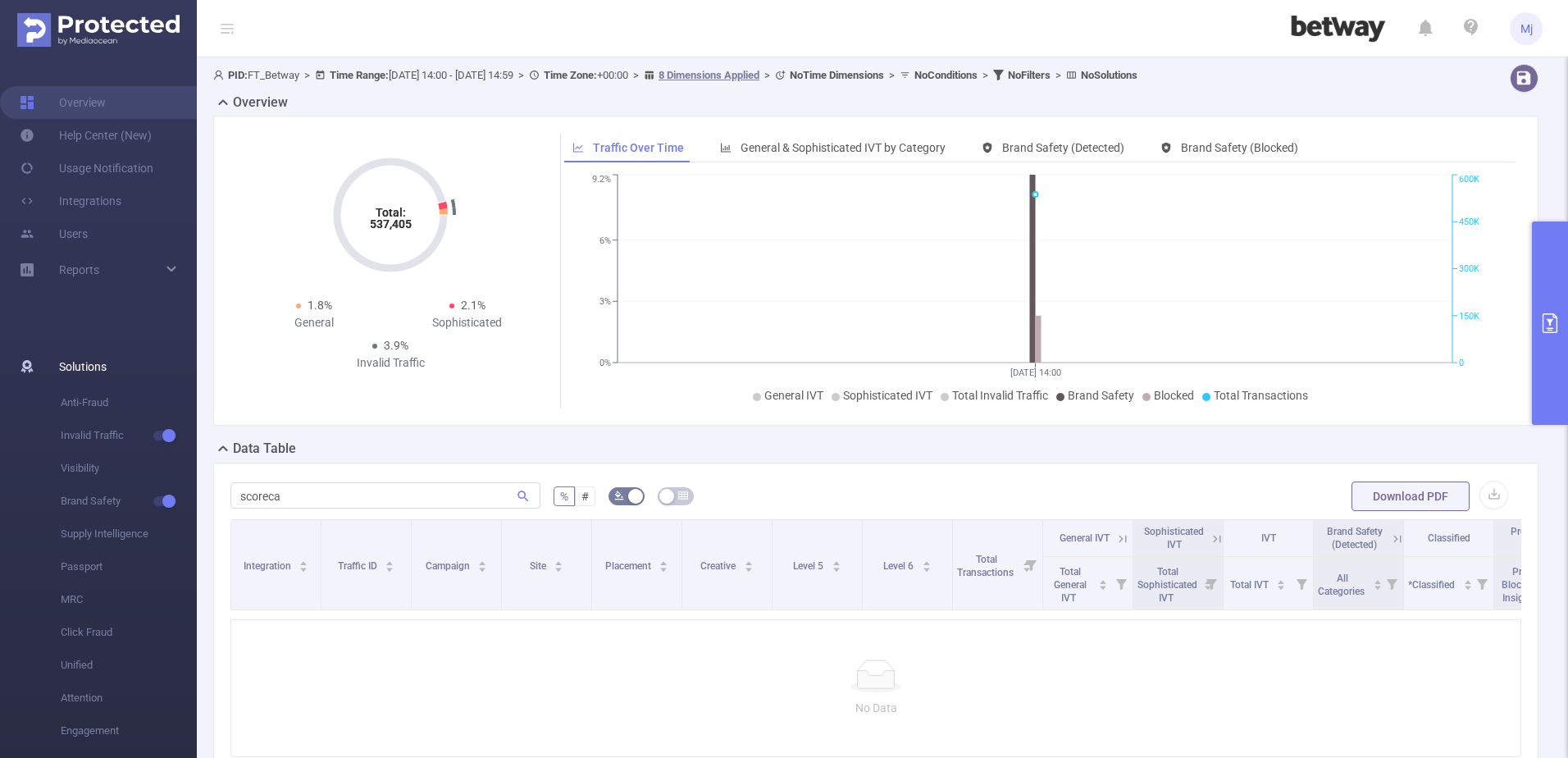
click at [89, 367] on span "Solutions" at bounding box center [83, 367] width 47 height 33
click at [87, 206] on link "Integrations" at bounding box center [71, 201] width 101 height 33
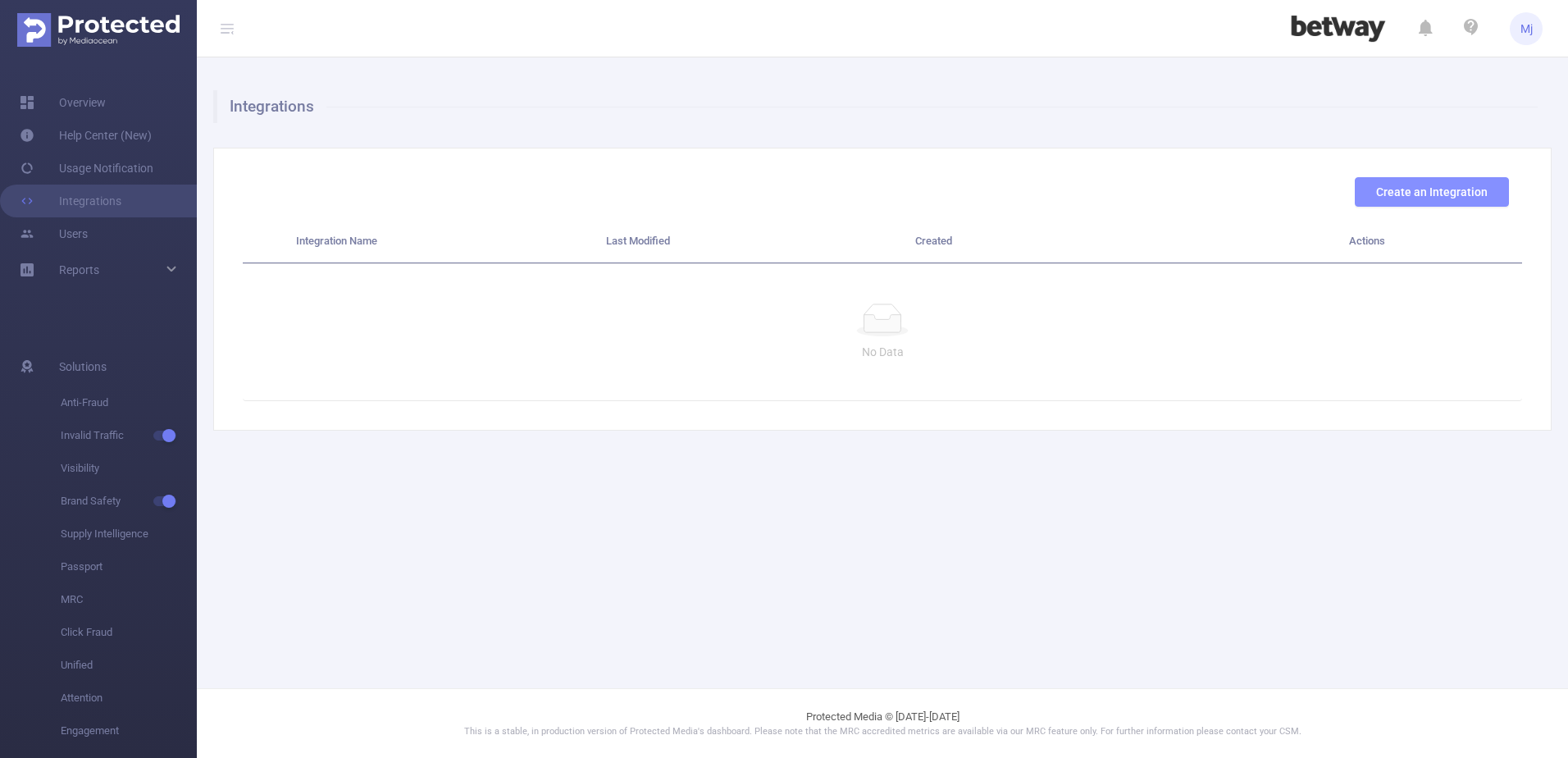
click at [1366, 184] on button "Create an Integration" at bounding box center [1432, 192] width 154 height 30
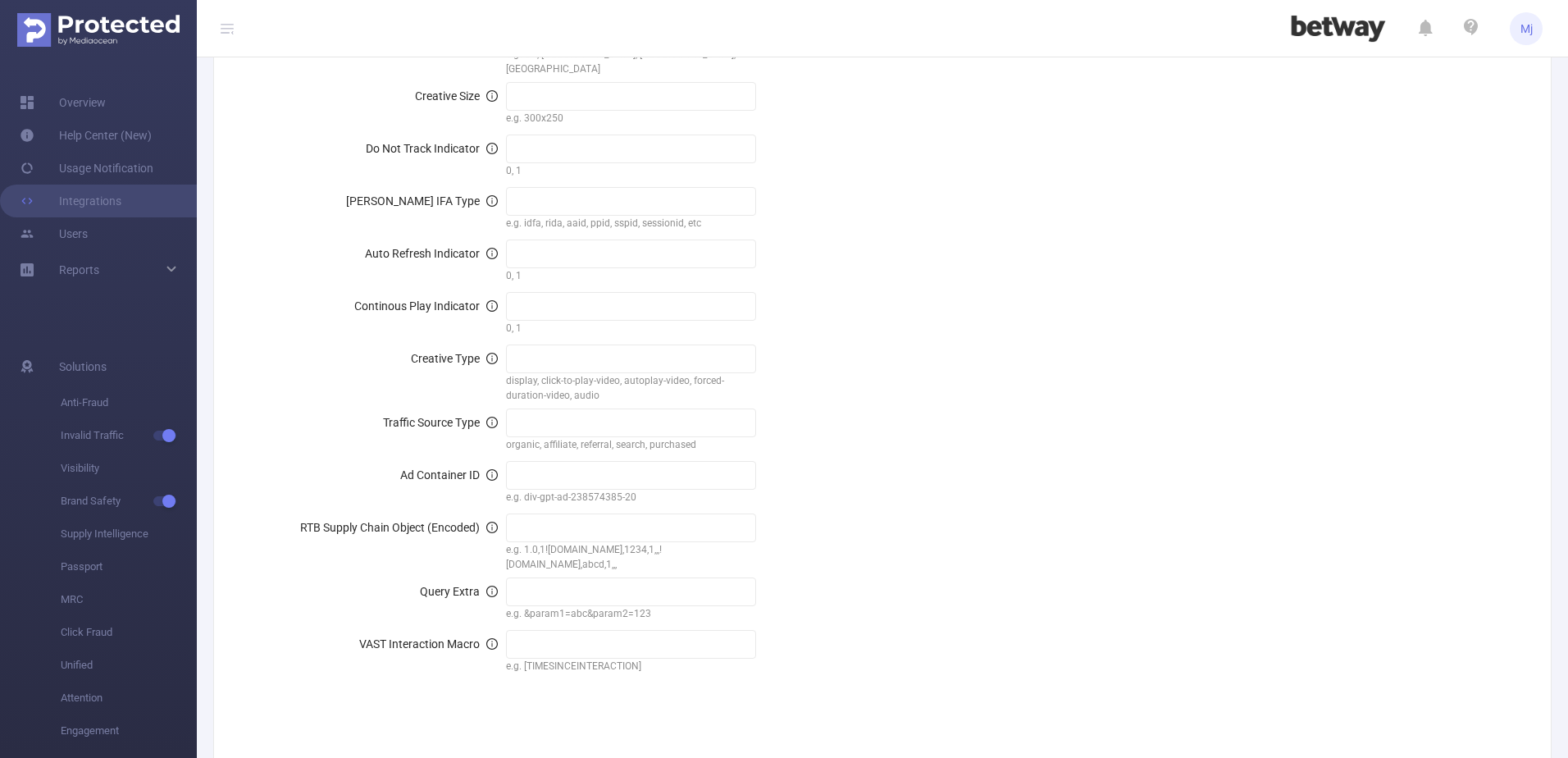
scroll to position [1637, 0]
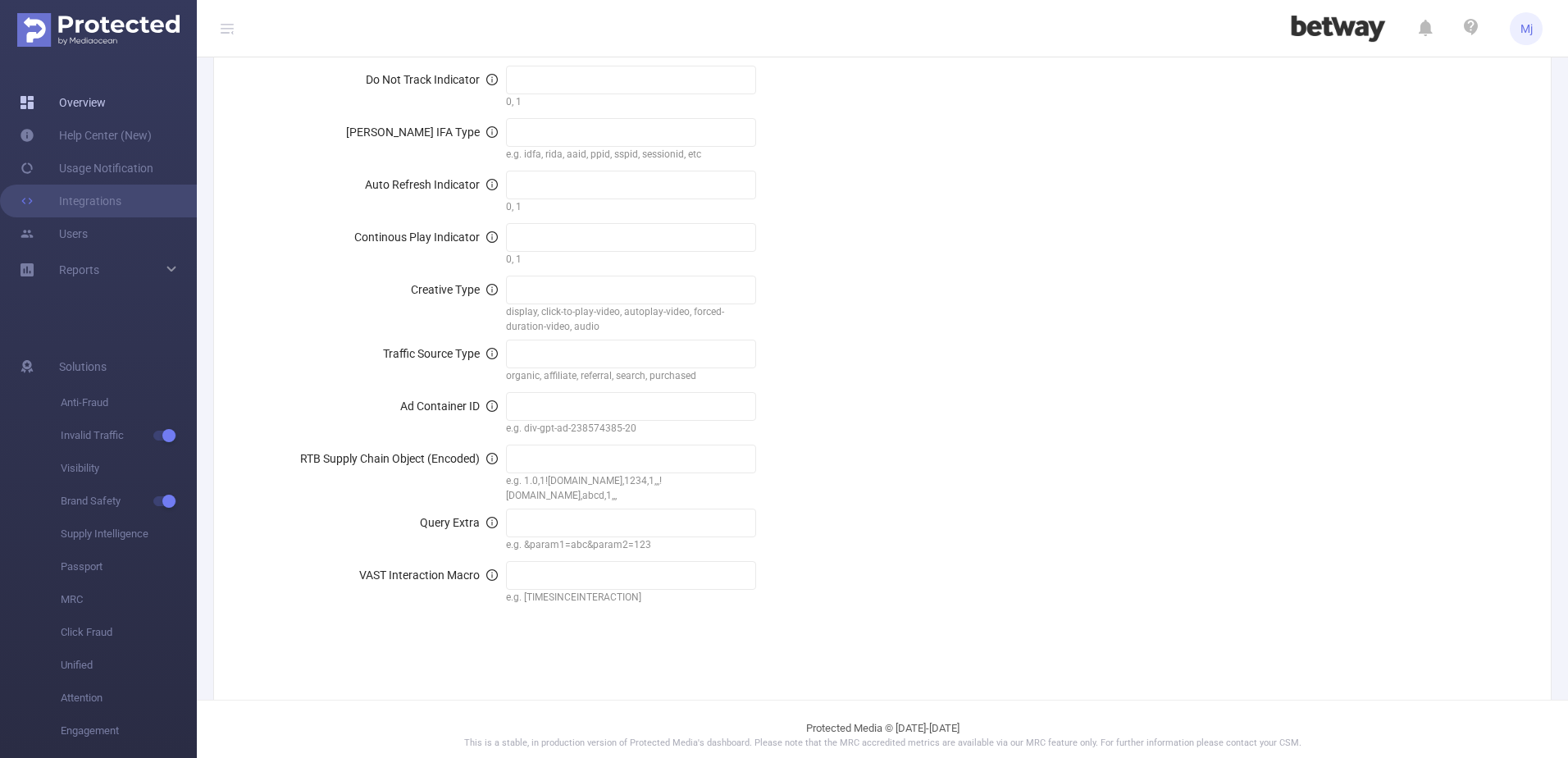
click at [94, 94] on link "Overview" at bounding box center [63, 103] width 87 height 33
